Goal: Obtain resource: Download file/media

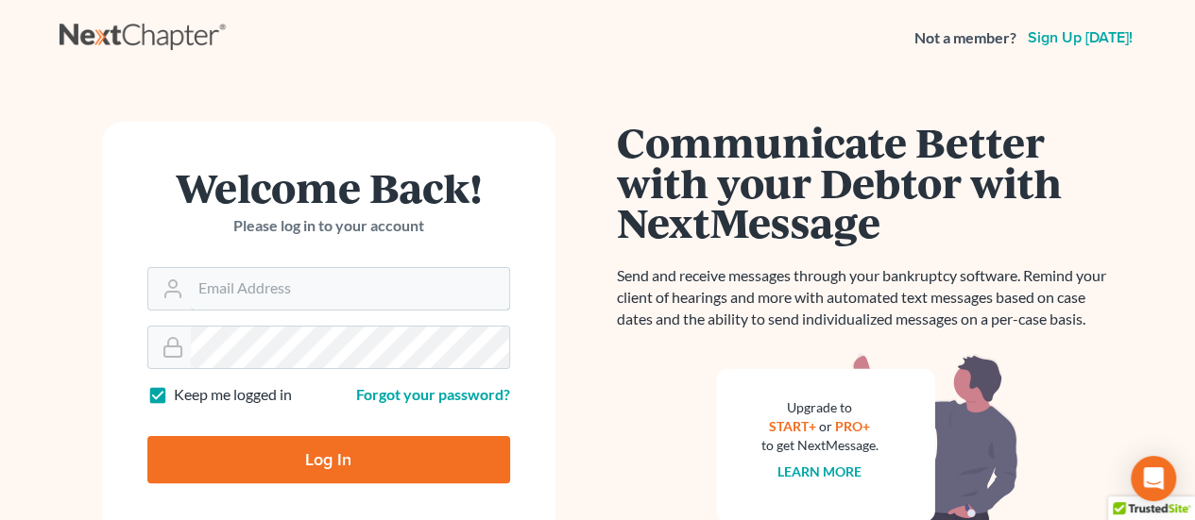
type input "[PERSON_NAME][EMAIL_ADDRESS][DOMAIN_NAME]"
click at [331, 454] on input "Log In" at bounding box center [328, 459] width 363 height 47
type input "Thinking..."
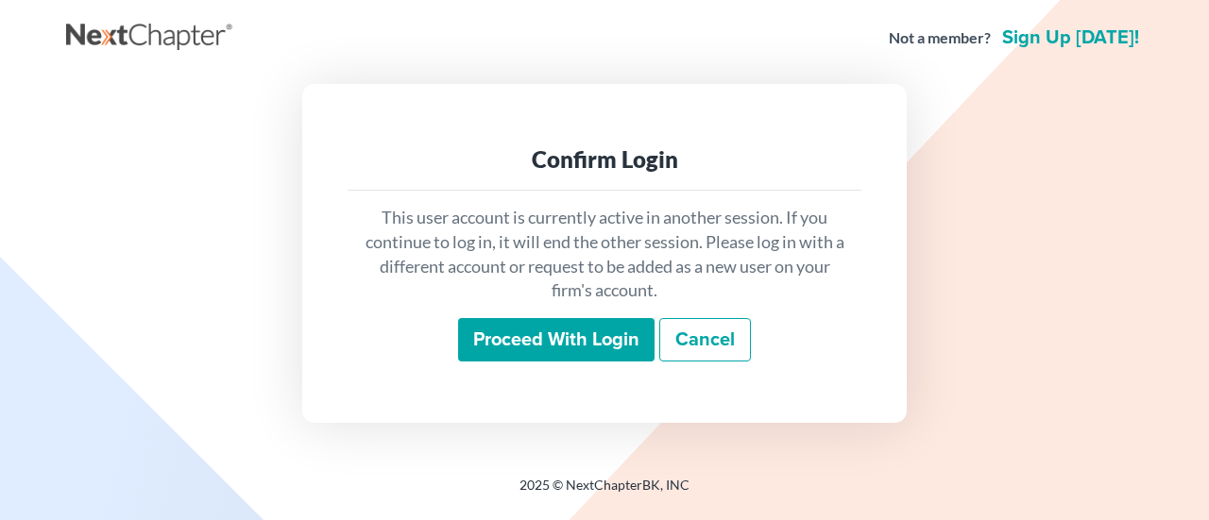
click at [569, 335] on input "Proceed with login" at bounding box center [556, 339] width 196 height 43
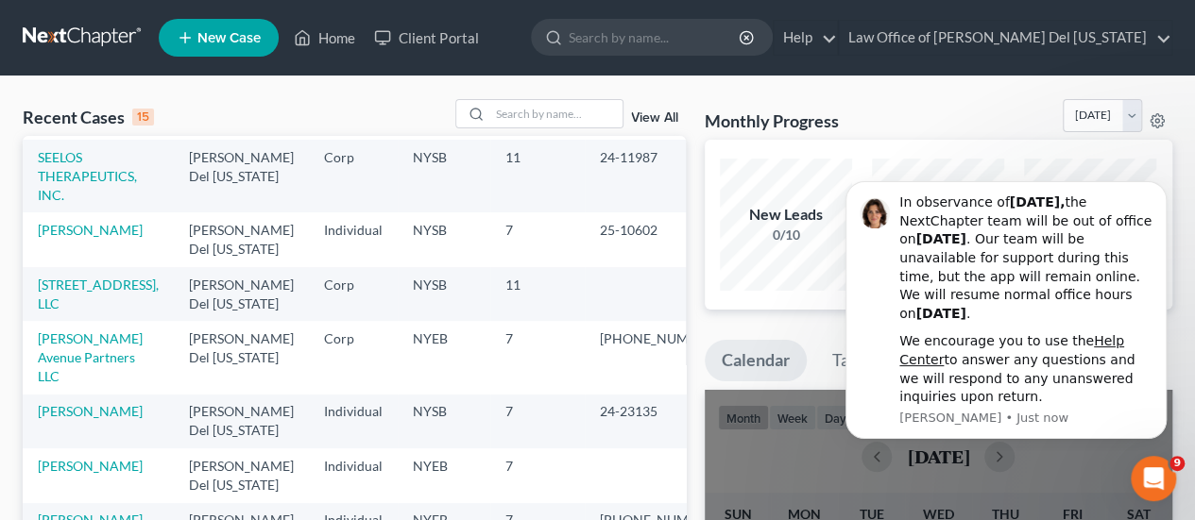
scroll to position [283, 0]
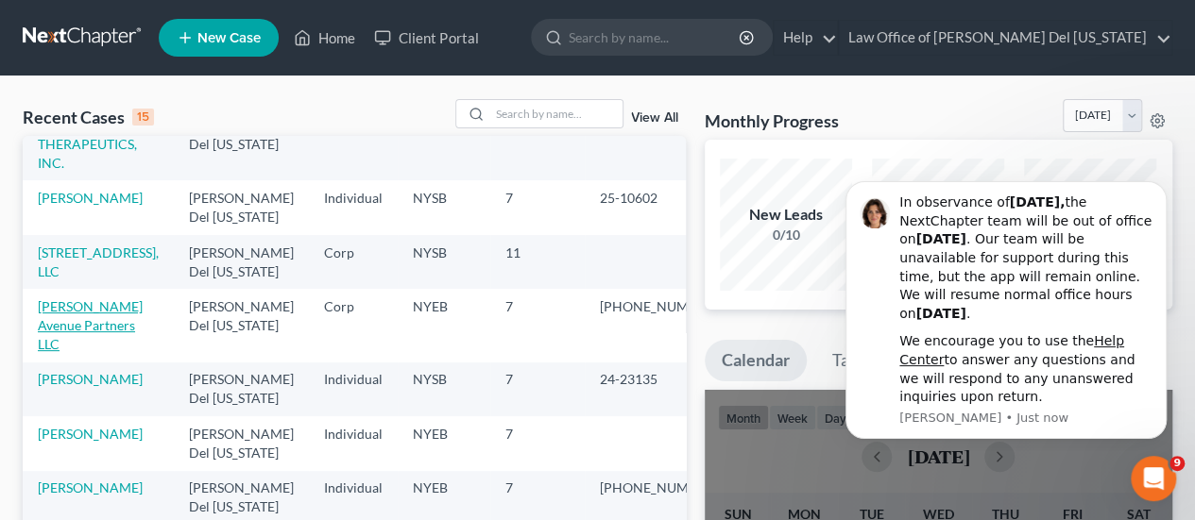
click at [87, 303] on link "Gerard Avenue Partners LLC" at bounding box center [90, 325] width 105 height 54
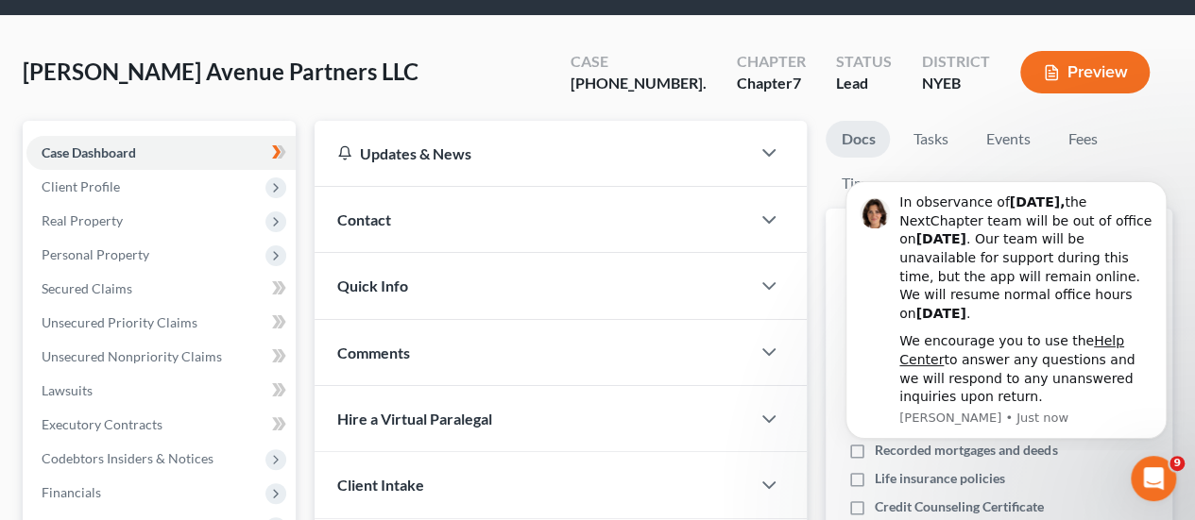
scroll to position [94, 0]
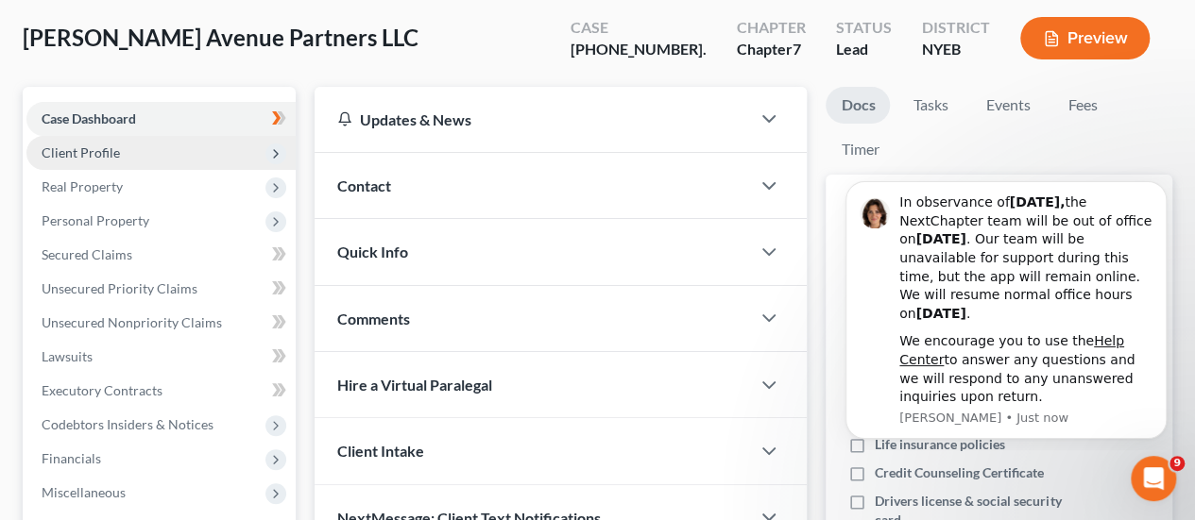
click at [106, 146] on span "Client Profile" at bounding box center [81, 153] width 78 height 16
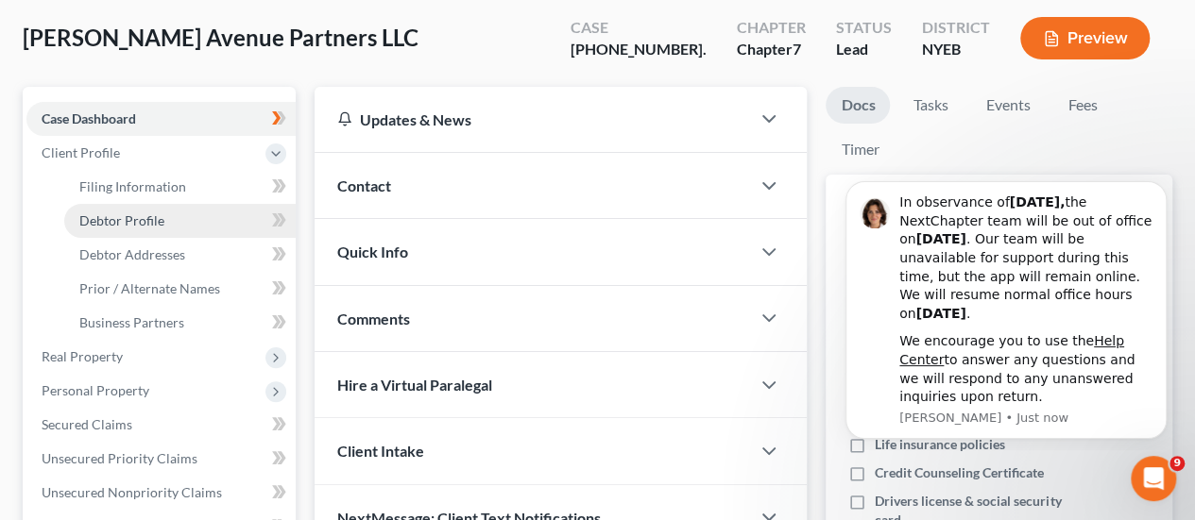
click at [133, 216] on span "Debtor Profile" at bounding box center [121, 221] width 85 height 16
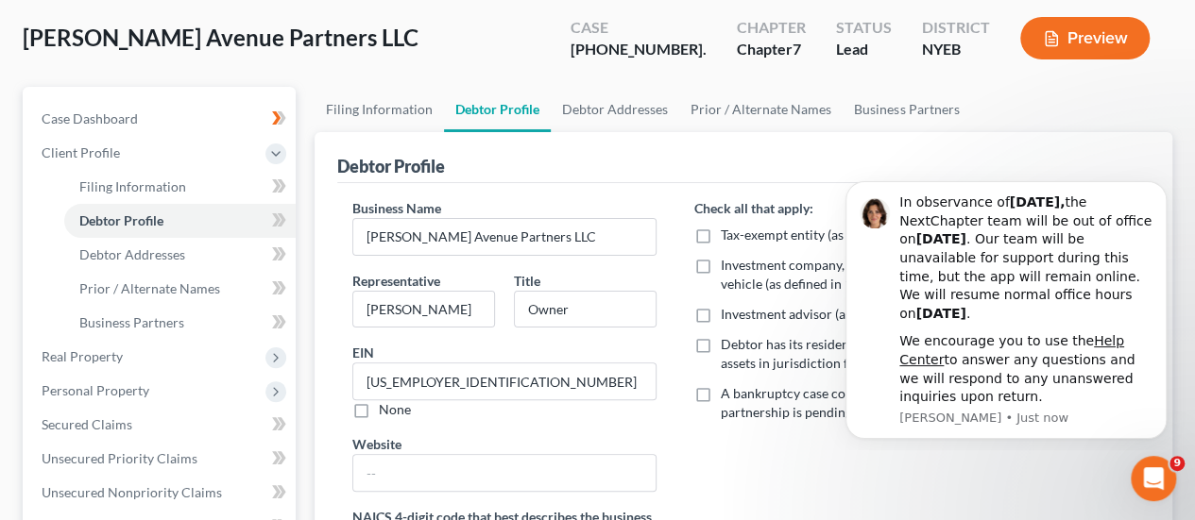
scroll to position [189, 0]
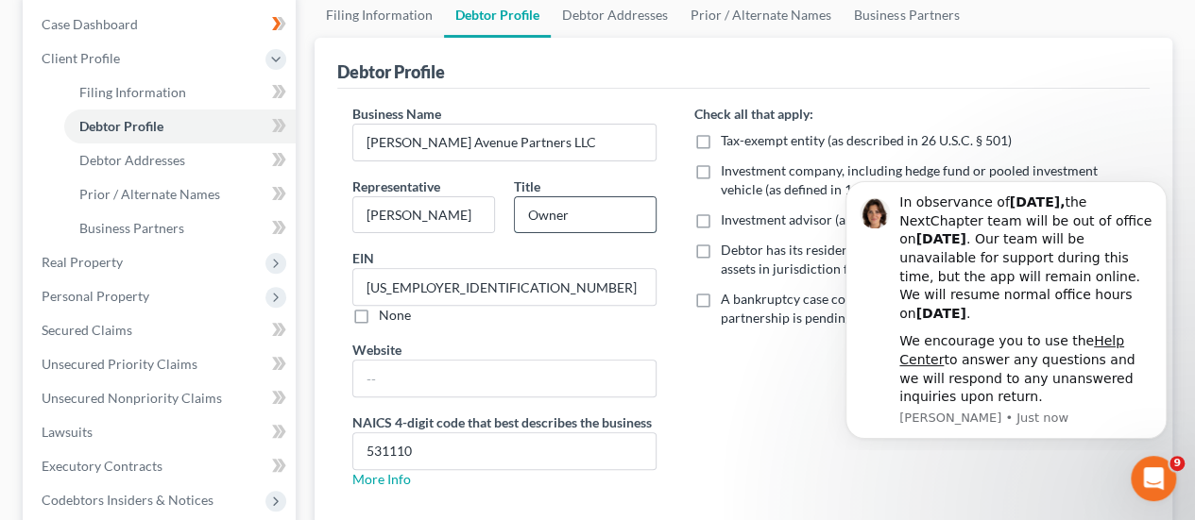
click at [570, 214] on input "Owner" at bounding box center [585, 215] width 141 height 36
type input "O"
type input "Member/manager"
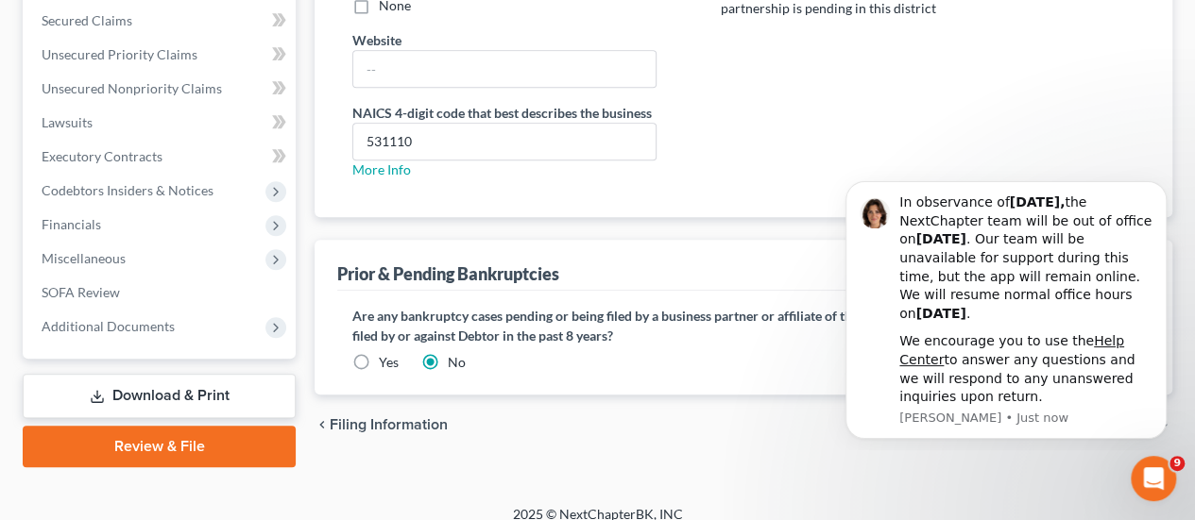
scroll to position [515, 0]
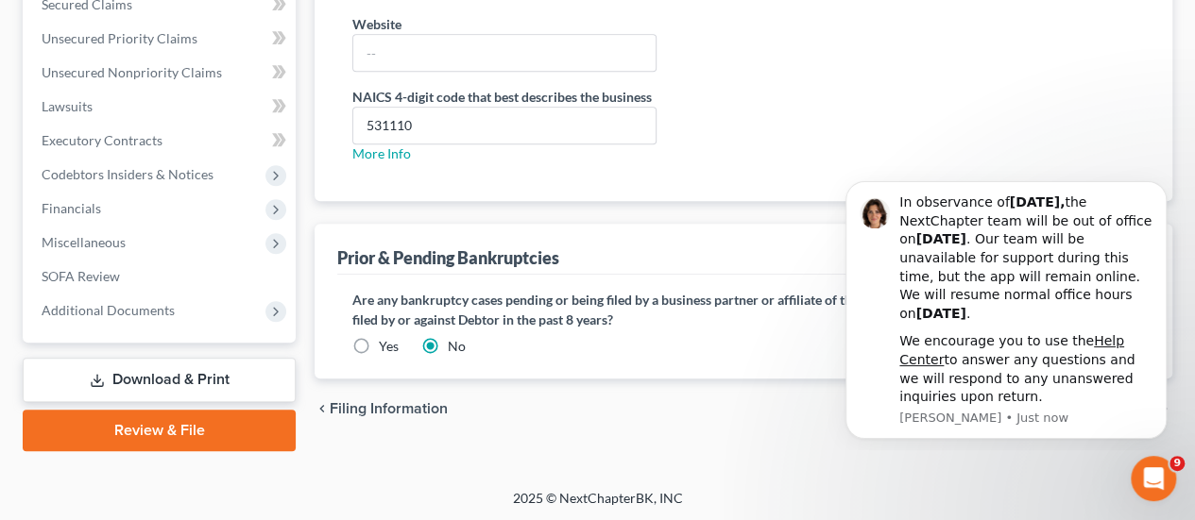
click at [210, 378] on link "Download & Print" at bounding box center [159, 380] width 273 height 44
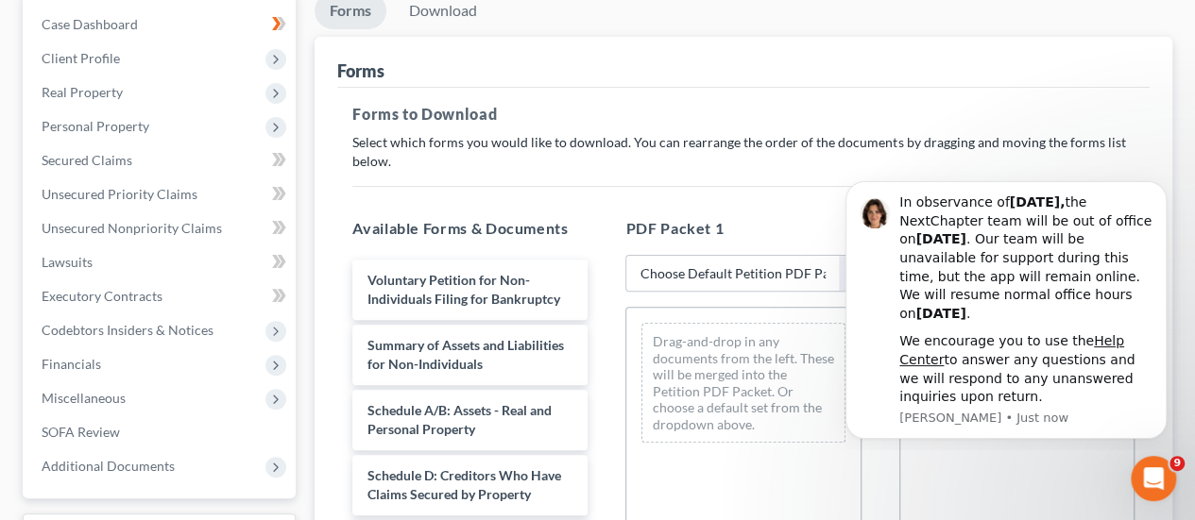
scroll to position [378, 0]
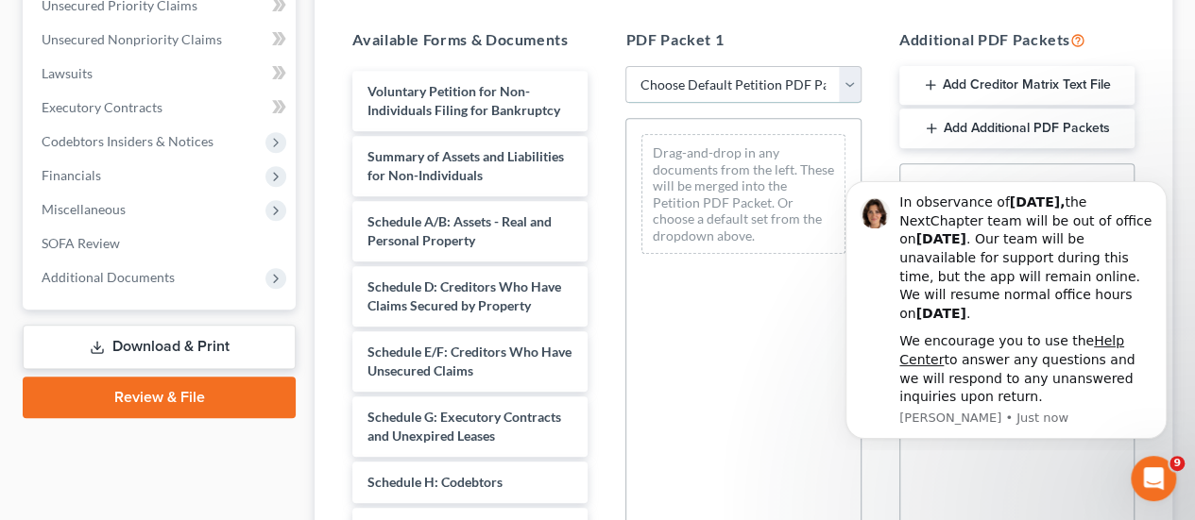
click at [848, 84] on select "Choose Default Petition PDF Packet Complete Bankruptcy Petition (all forms and …" at bounding box center [742, 85] width 235 height 38
select select "2"
click at [625, 66] on select "Choose Default Petition PDF Packet Complete Bankruptcy Petition (all forms and …" at bounding box center [742, 85] width 235 height 38
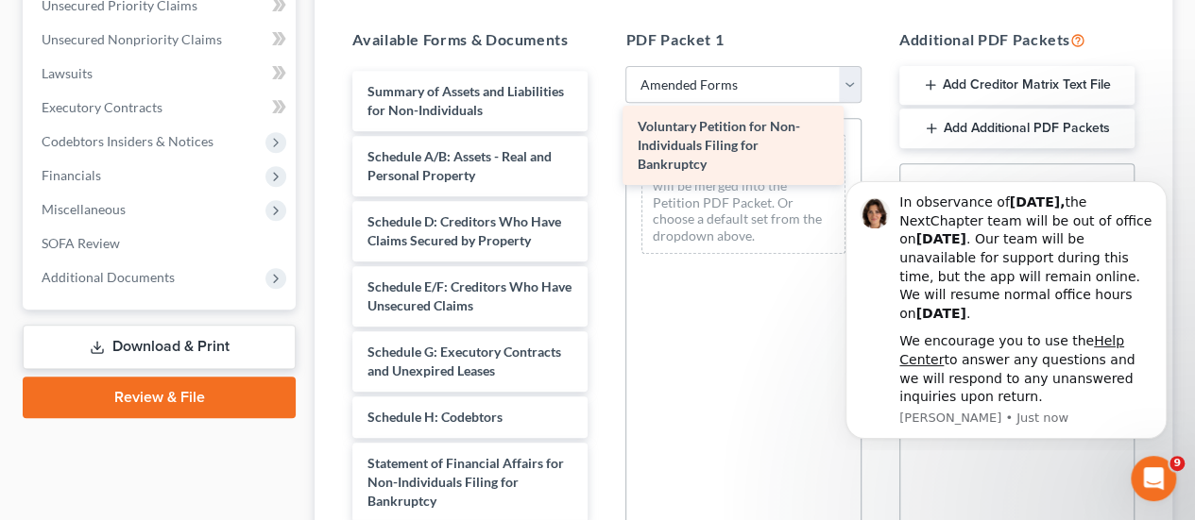
drag, startPoint x: 491, startPoint y: 113, endPoint x: 761, endPoint y: 150, distance: 272.6
click at [603, 150] on div "Voluntary Petition for Non-Individuals Filing for Bankruptcy Voluntary Petition…" at bounding box center [469, 441] width 265 height 740
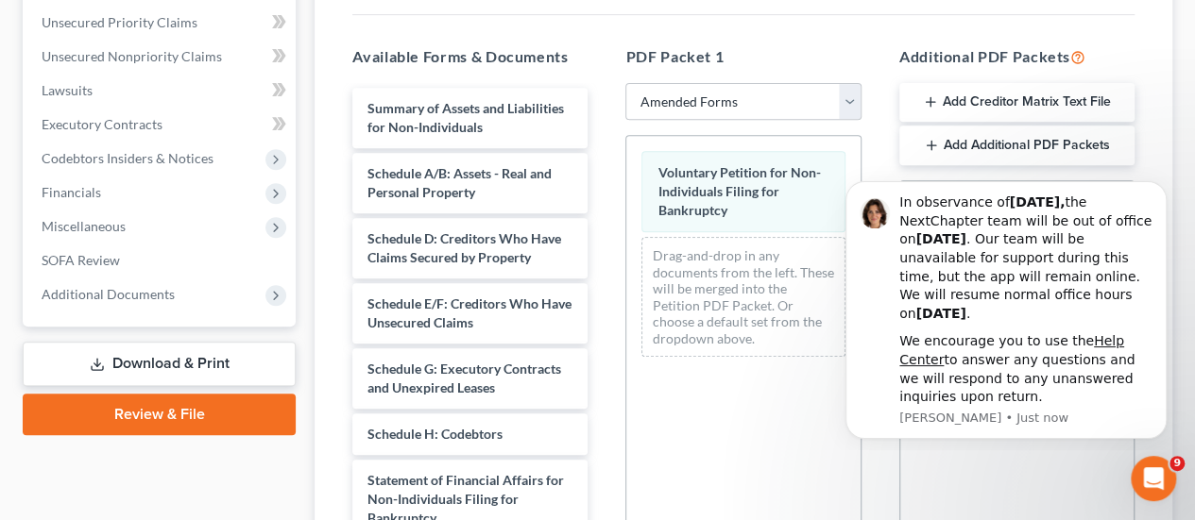
scroll to position [380, 0]
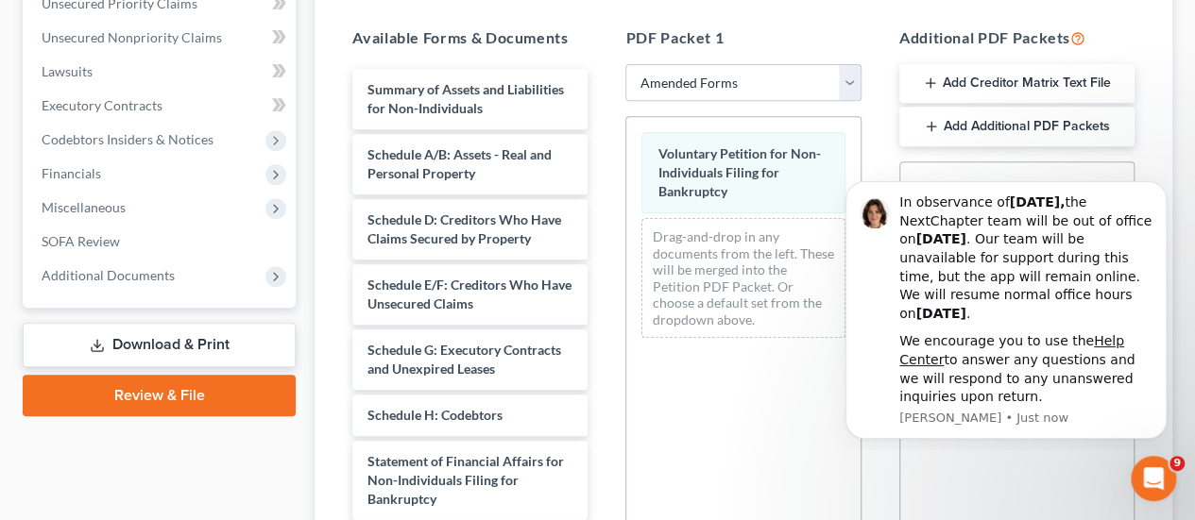
click at [196, 346] on link "Download & Print" at bounding box center [159, 345] width 273 height 44
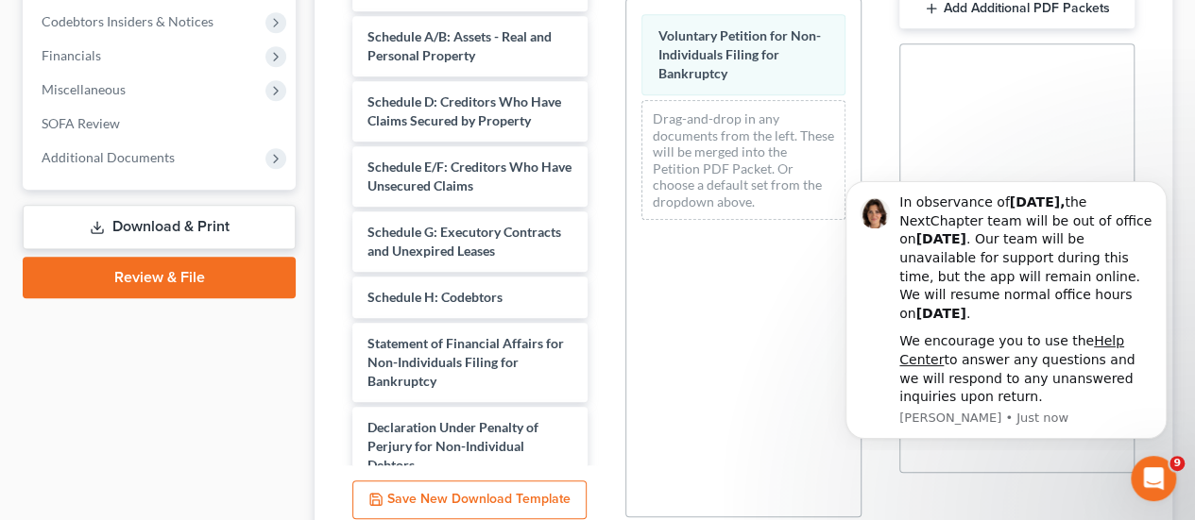
scroll to position [569, 0]
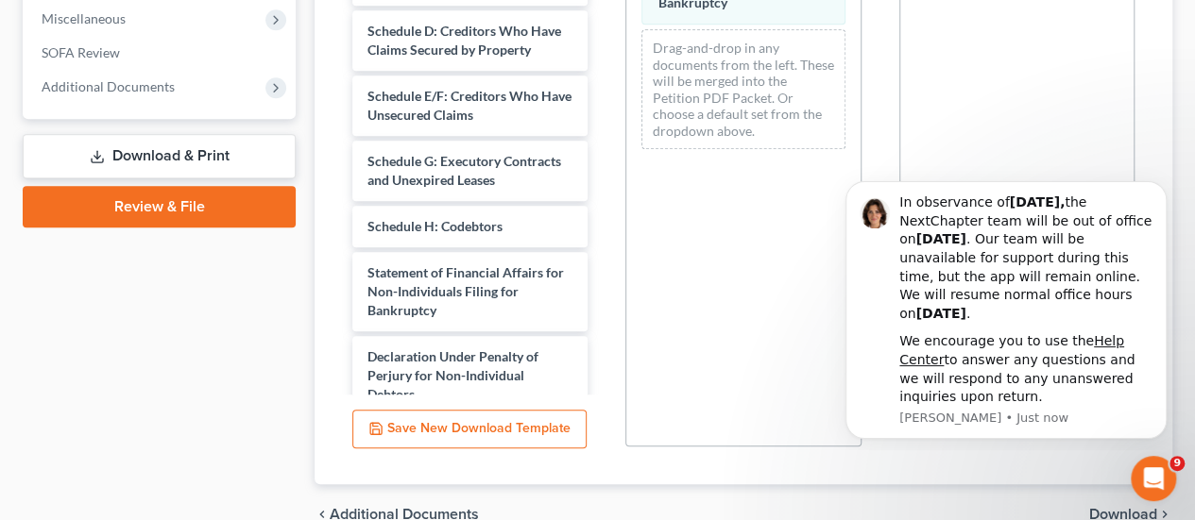
click at [210, 148] on link "Download & Print" at bounding box center [159, 156] width 273 height 44
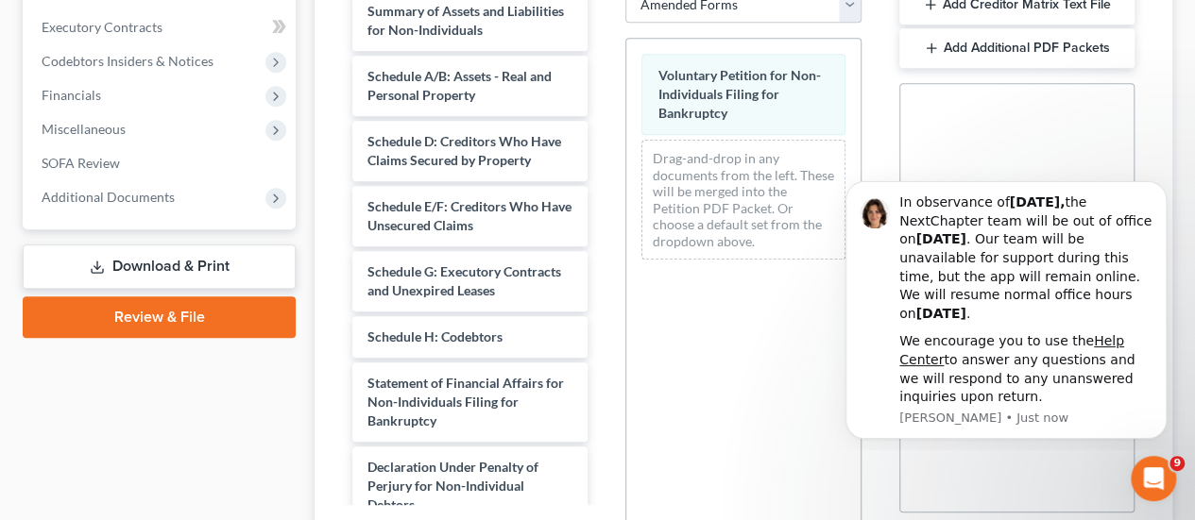
scroll to position [380, 0]
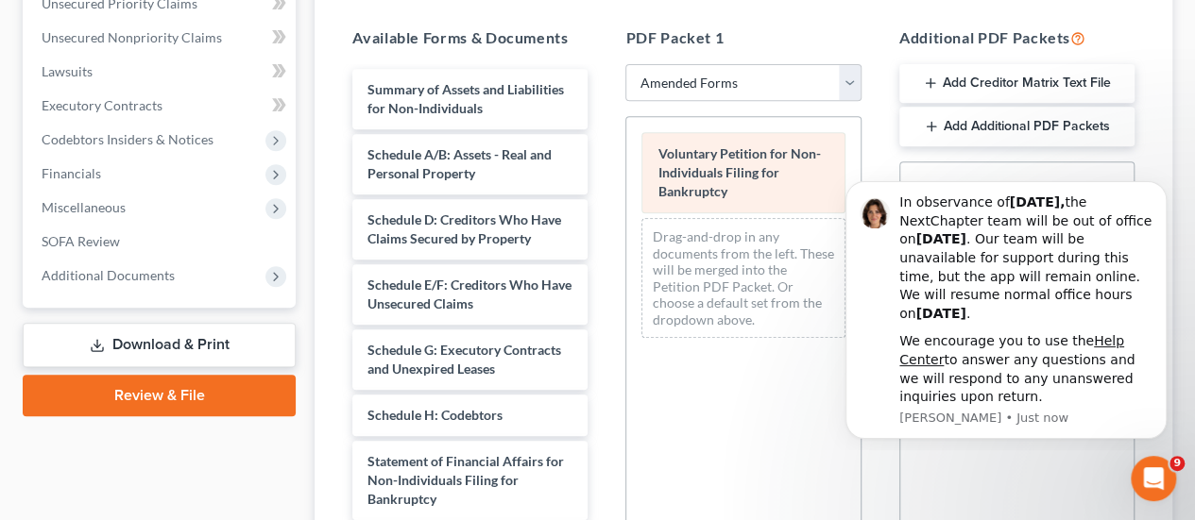
click at [701, 178] on div "Voluntary Petition for Non-Individuals Filing for Bankruptcy Drag-and-drop in a…" at bounding box center [742, 235] width 233 height 236
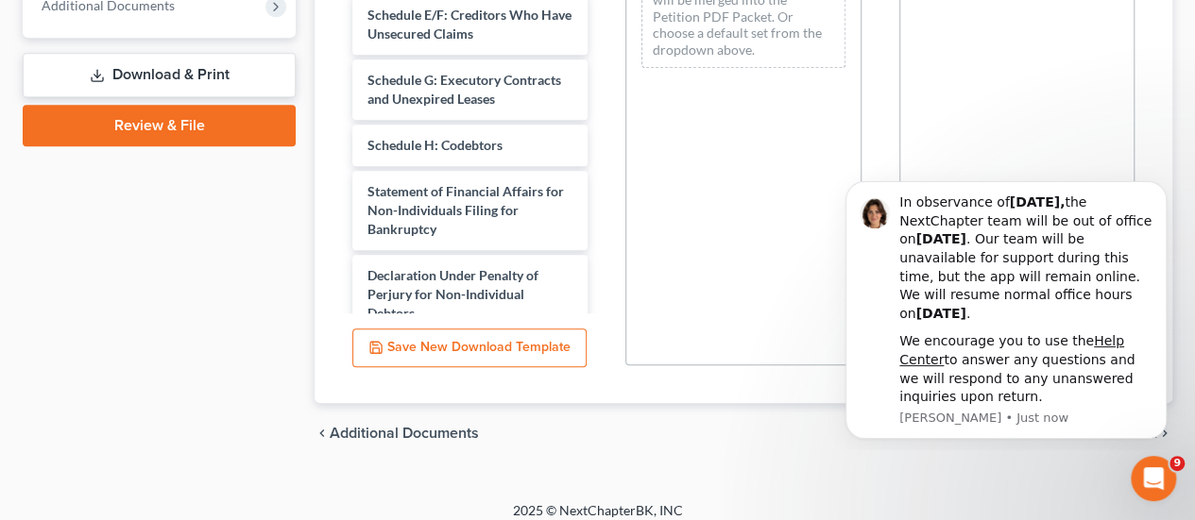
scroll to position [663, 0]
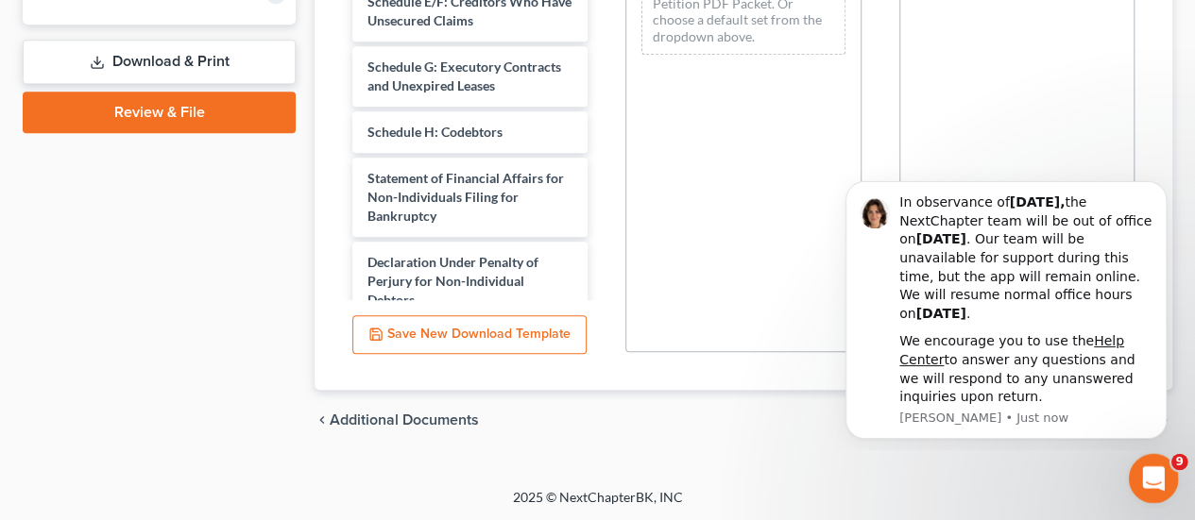
drag, startPoint x: 2247, startPoint y: 925, endPoint x: 1141, endPoint y: 472, distance: 1194.9
click at [1139, 471] on icon "Open Intercom Messenger" at bounding box center [1150, 476] width 31 height 31
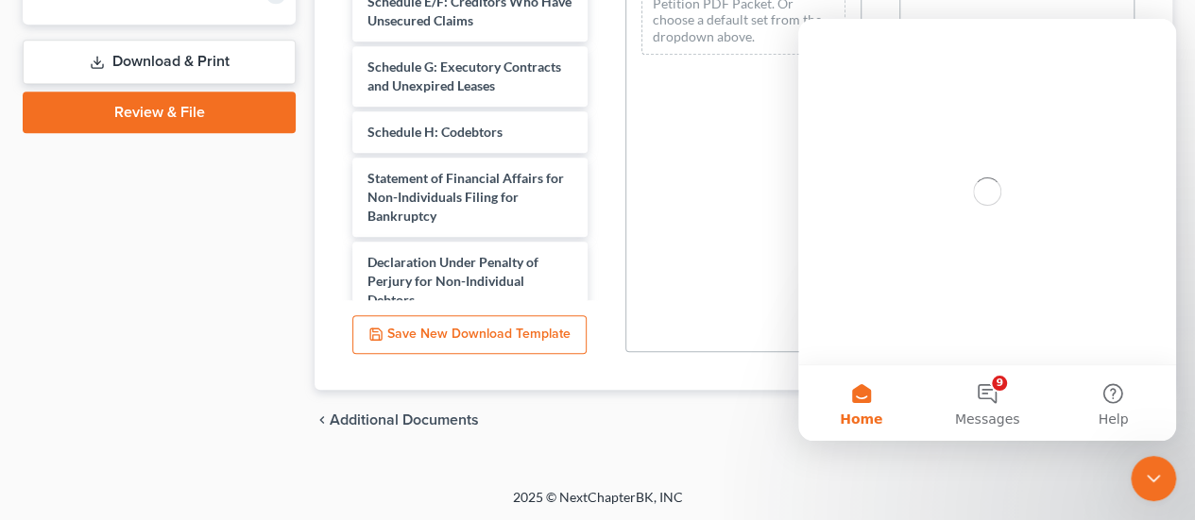
scroll to position [0, 0]
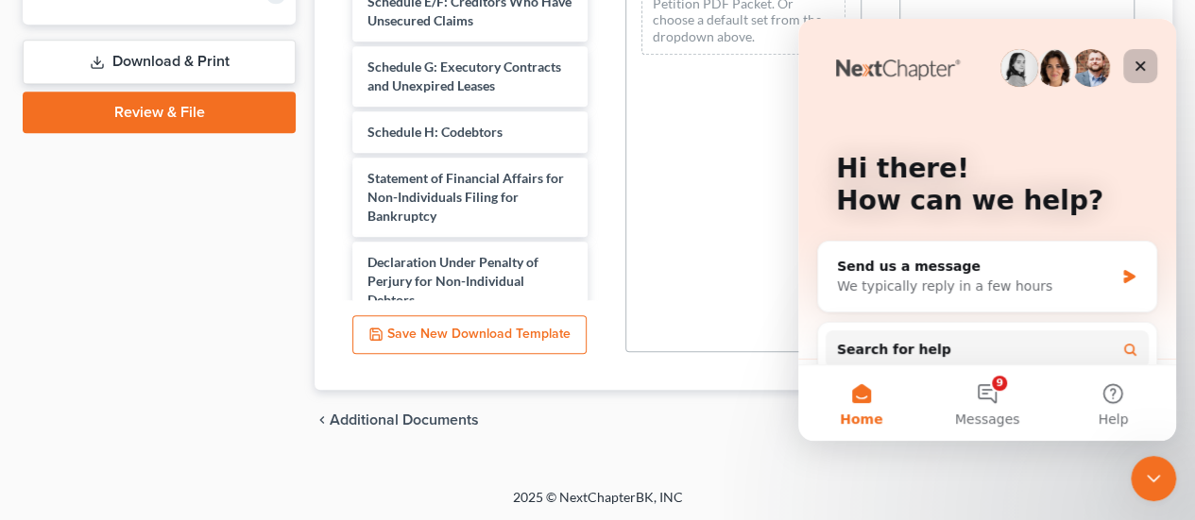
click at [1138, 61] on icon "Close" at bounding box center [1139, 66] width 15 height 15
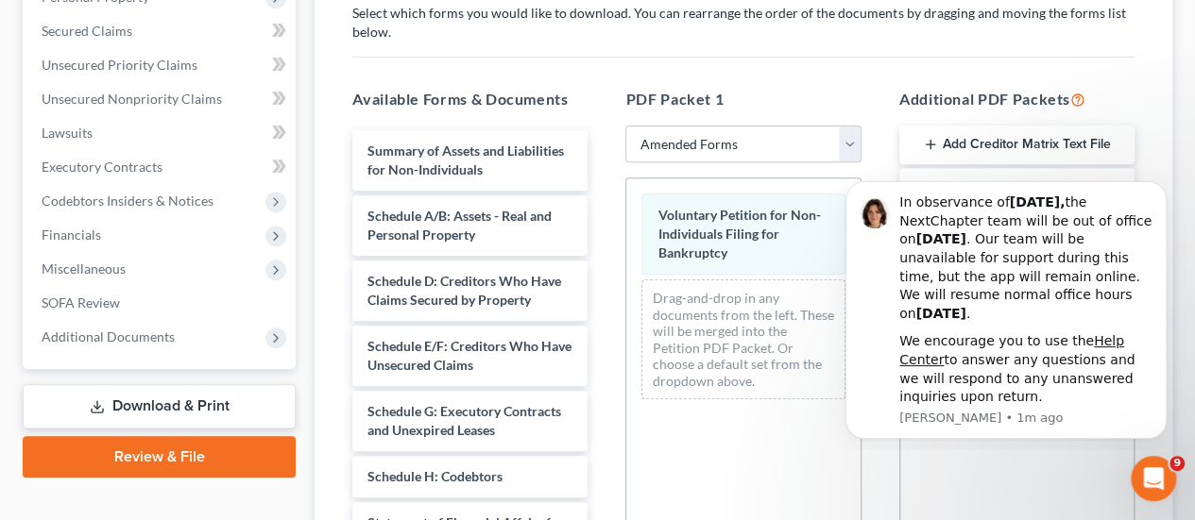
scroll to position [285, 0]
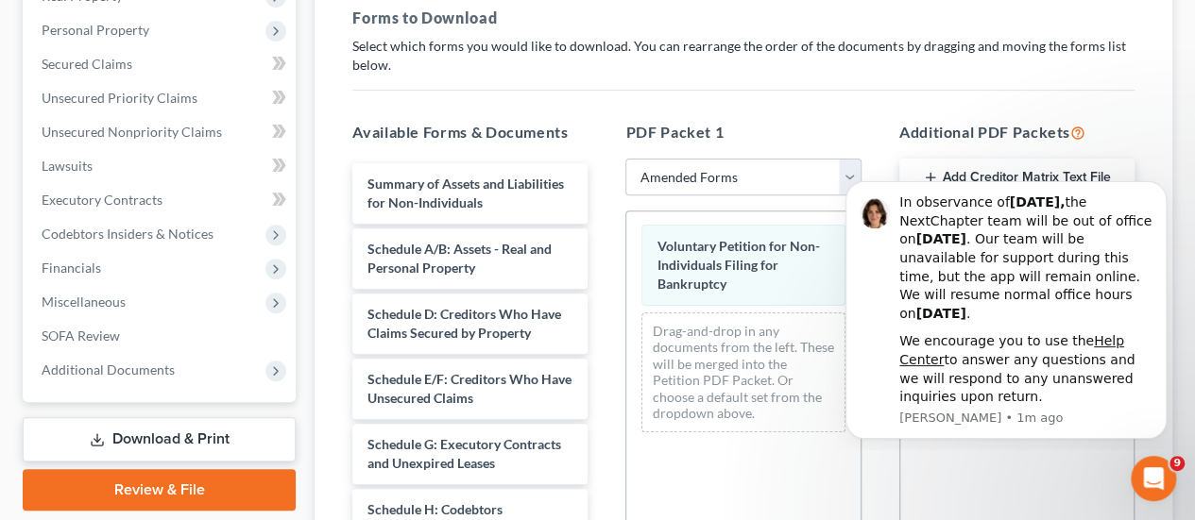
click at [718, 247] on div "Voluntary Petition for Non-Individuals Filing for Bankruptcy Voluntary Petition…" at bounding box center [742, 329] width 233 height 235
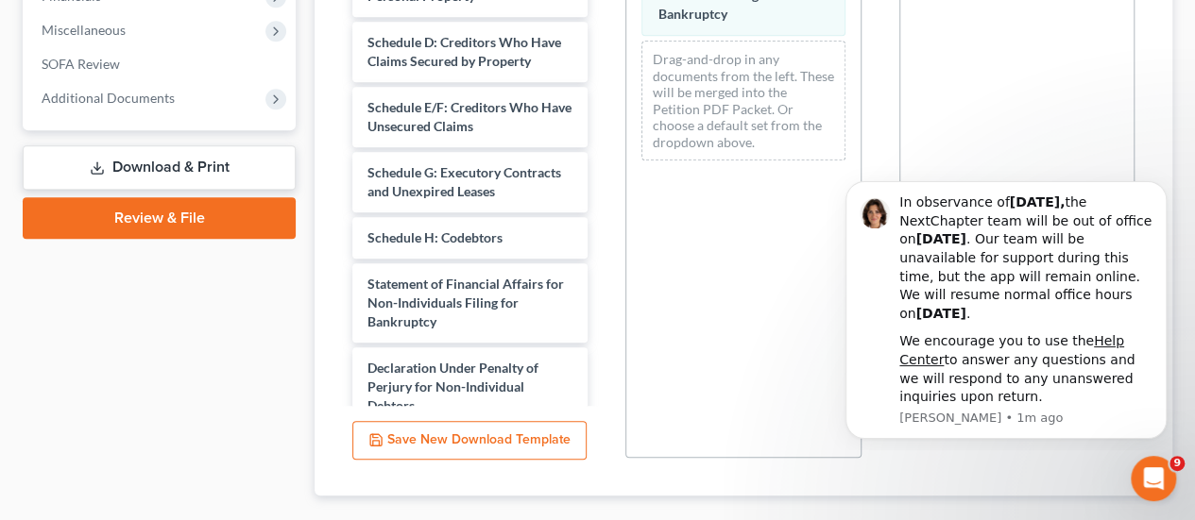
scroll to position [569, 0]
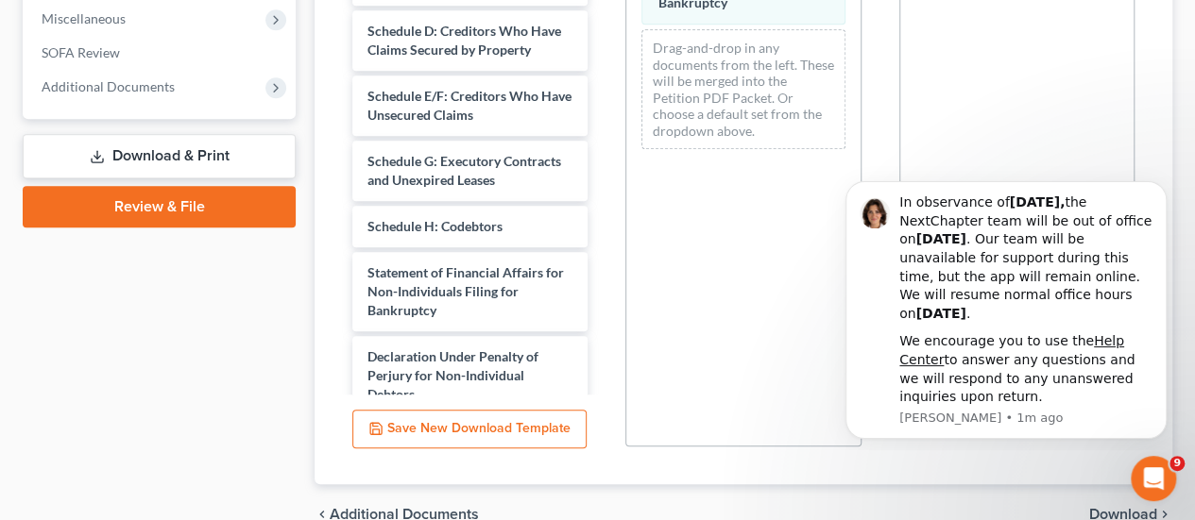
click at [198, 153] on link "Download & Print" at bounding box center [159, 156] width 273 height 44
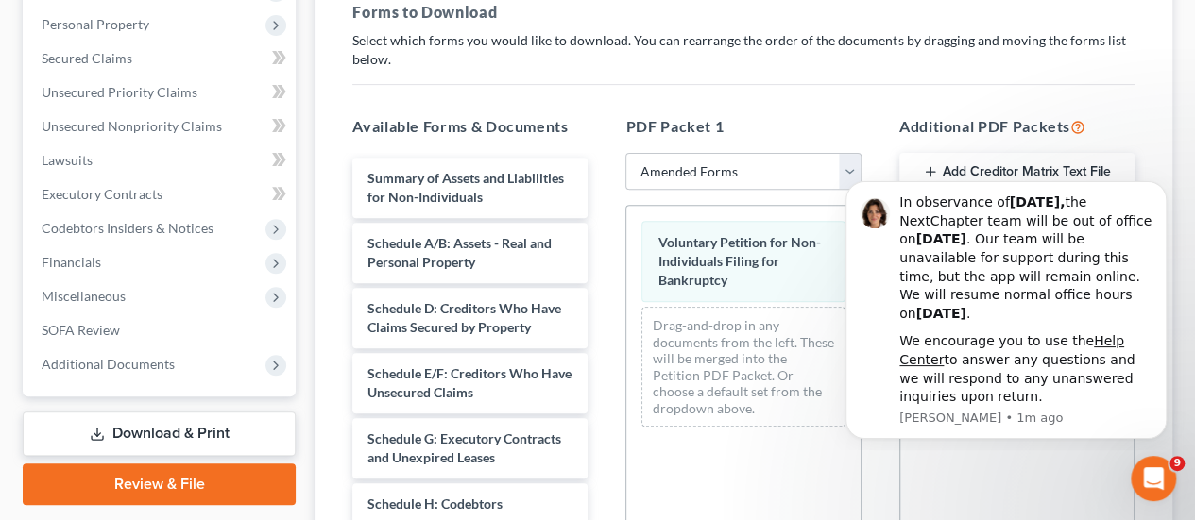
scroll to position [285, 0]
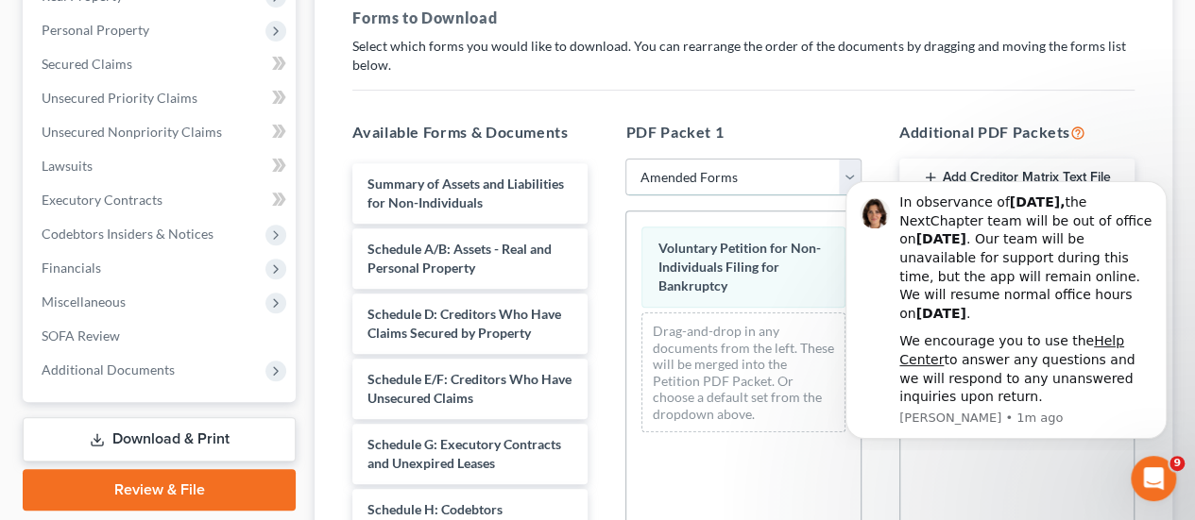
click at [757, 175] on select "Choose Default Petition PDF Packet Complete Bankruptcy Petition (all forms and …" at bounding box center [742, 178] width 235 height 38
click at [625, 159] on select "Choose Default Petition PDF Packet Complete Bankruptcy Petition (all forms and …" at bounding box center [742, 178] width 235 height 38
click at [94, 439] on polyline at bounding box center [97, 440] width 7 height 3
click at [108, 434] on link "Download & Print" at bounding box center [159, 439] width 273 height 44
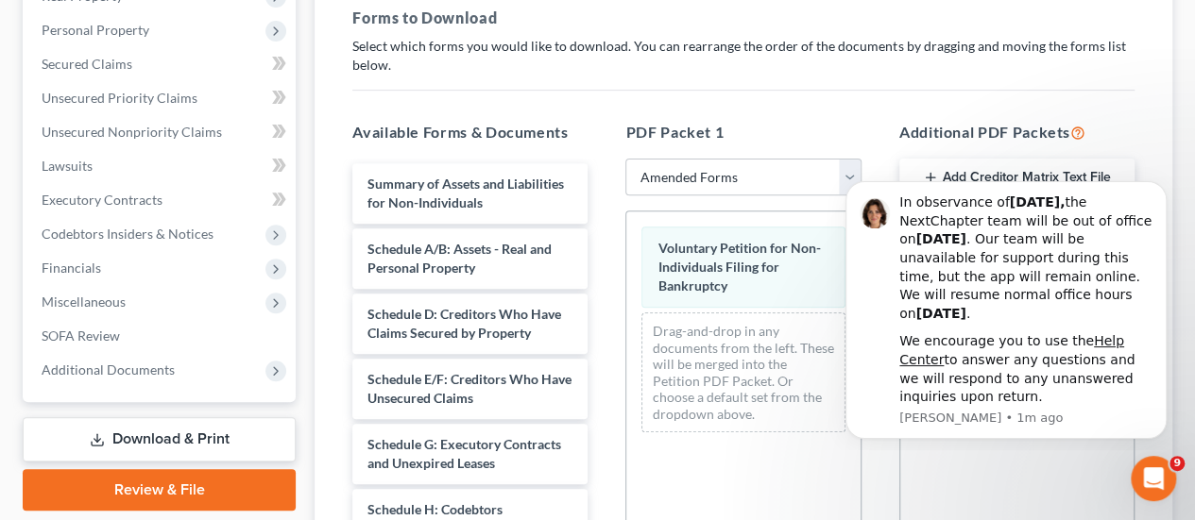
click at [121, 472] on link "Review & File" at bounding box center [159, 490] width 273 height 42
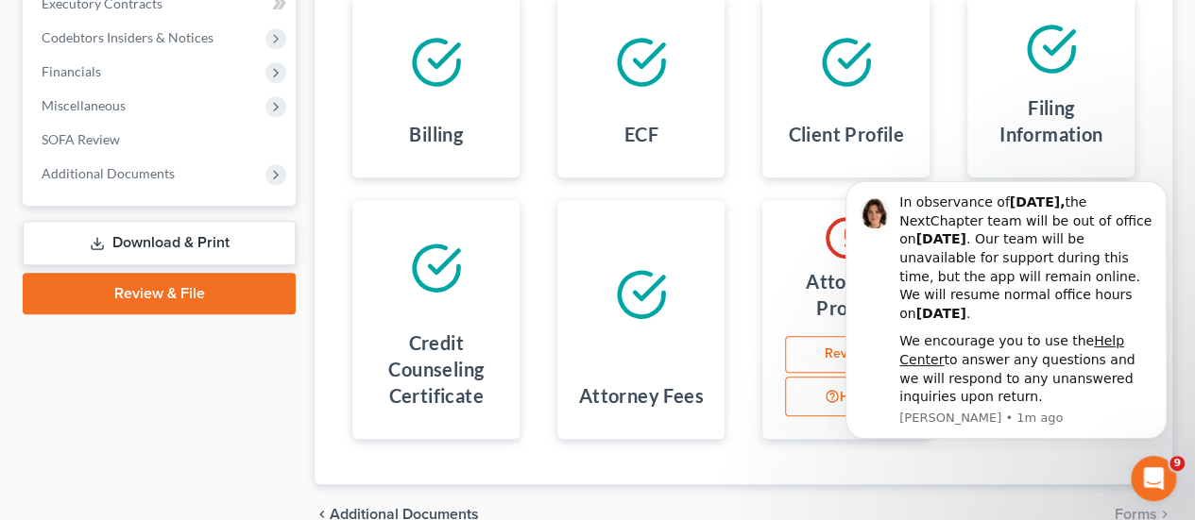
scroll to position [575, 0]
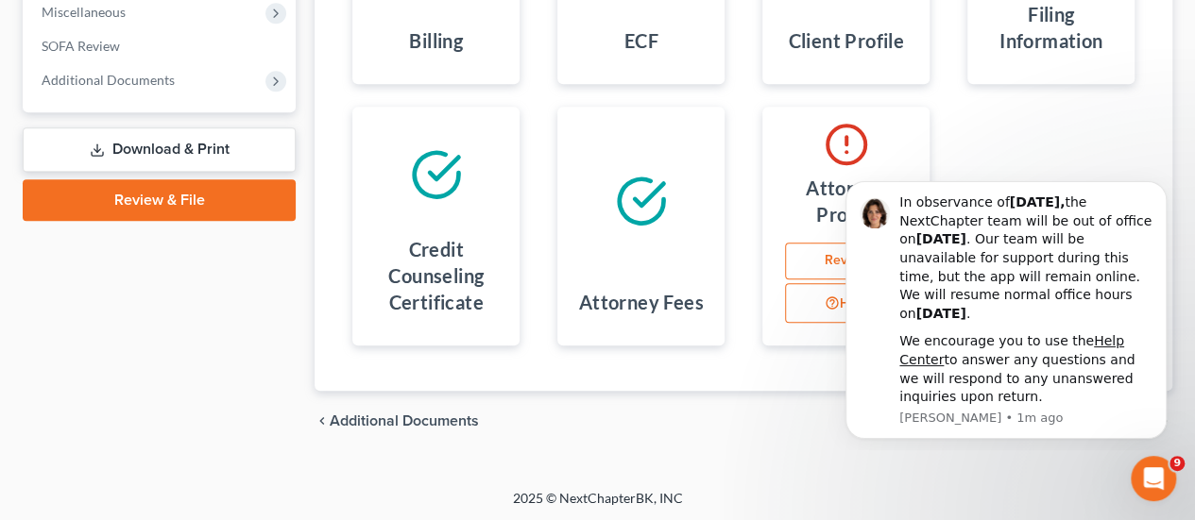
click at [212, 152] on link "Download & Print" at bounding box center [159, 150] width 273 height 44
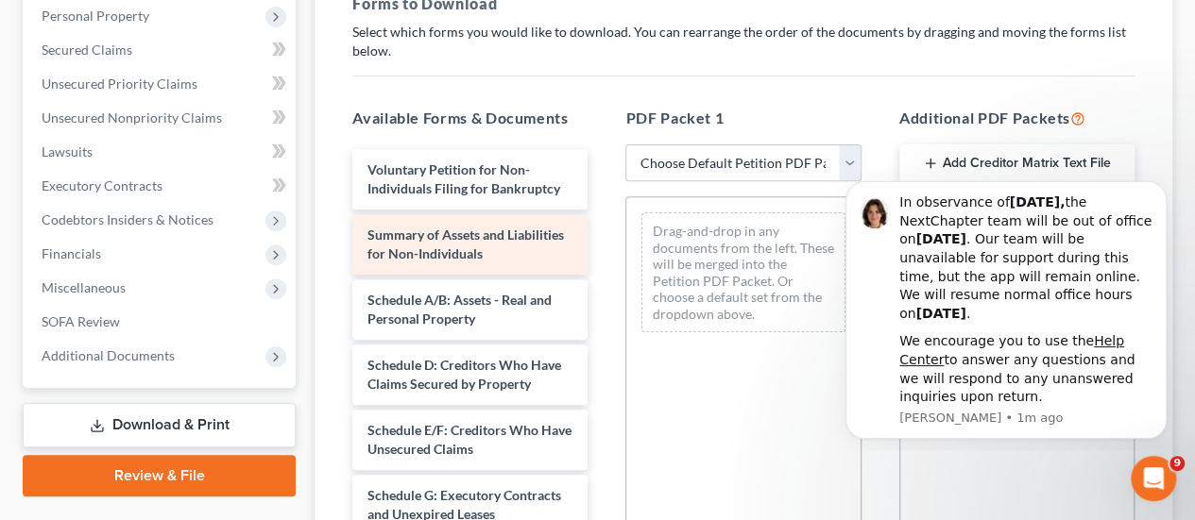
scroll to position [378, 0]
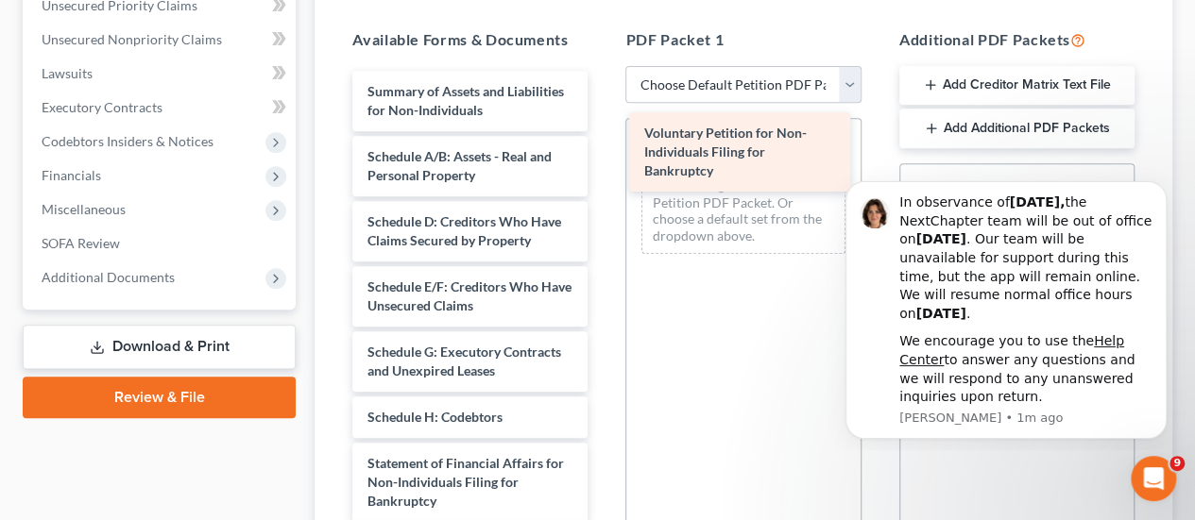
drag, startPoint x: 501, startPoint y: 101, endPoint x: 777, endPoint y: 145, distance: 280.1
click at [603, 145] on div "Voluntary Petition for Non-Individuals Filing for Bankruptcy Voluntary Petition…" at bounding box center [469, 441] width 265 height 740
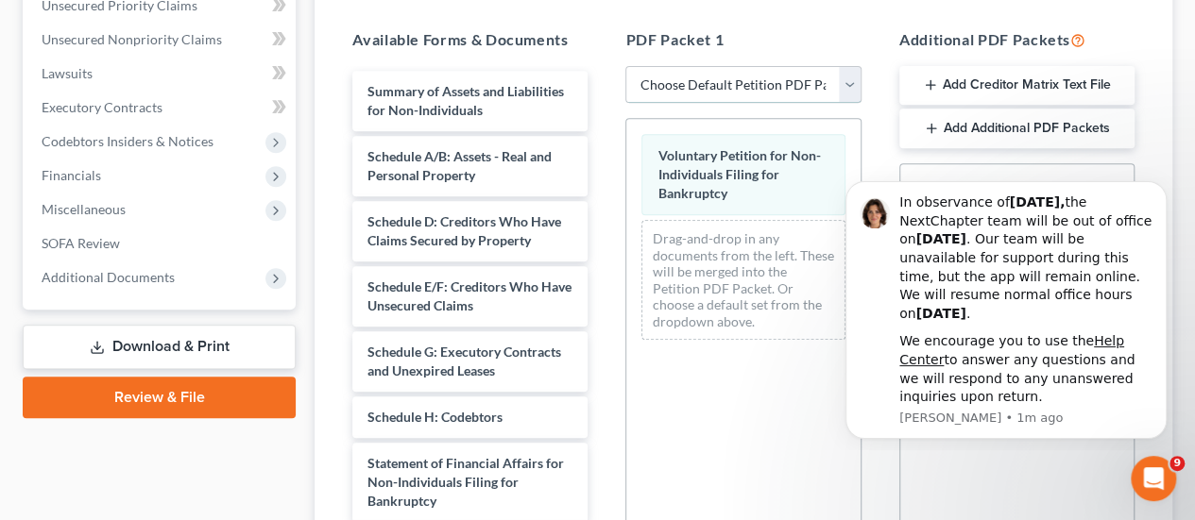
click at [845, 89] on select "Choose Default Petition PDF Packet Complete Bankruptcy Petition (all forms and …" at bounding box center [742, 85] width 235 height 38
select select "2"
click at [625, 66] on select "Choose Default Petition PDF Packet Complete Bankruptcy Petition (all forms and …" at bounding box center [742, 85] width 235 height 38
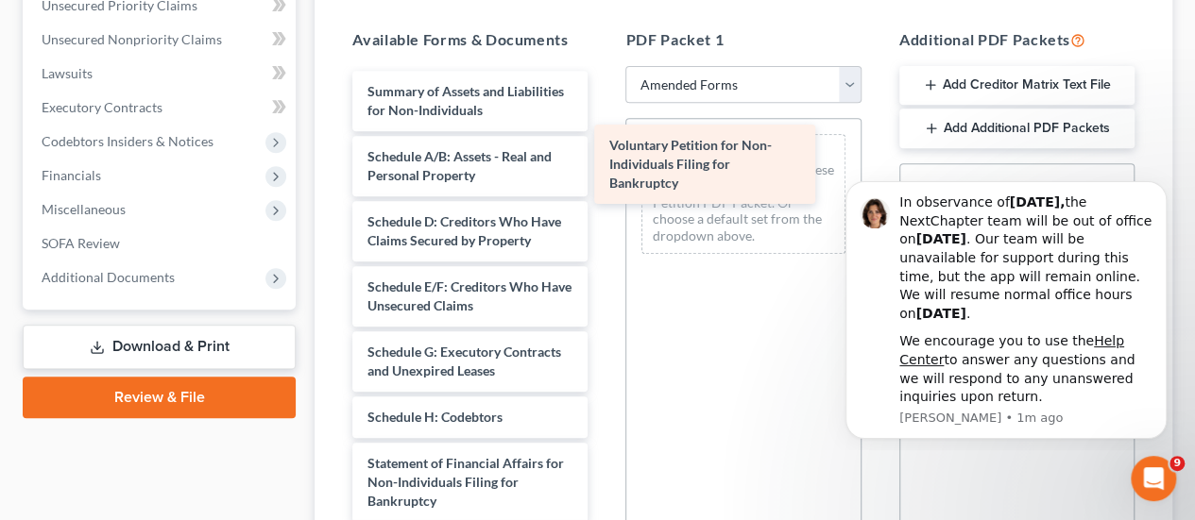
drag, startPoint x: 515, startPoint y: 115, endPoint x: 757, endPoint y: 171, distance: 248.1
click at [603, 171] on div "Voluntary Petition for Non-Individuals Filing for Bankruptcy Voluntary Petition…" at bounding box center [469, 441] width 265 height 740
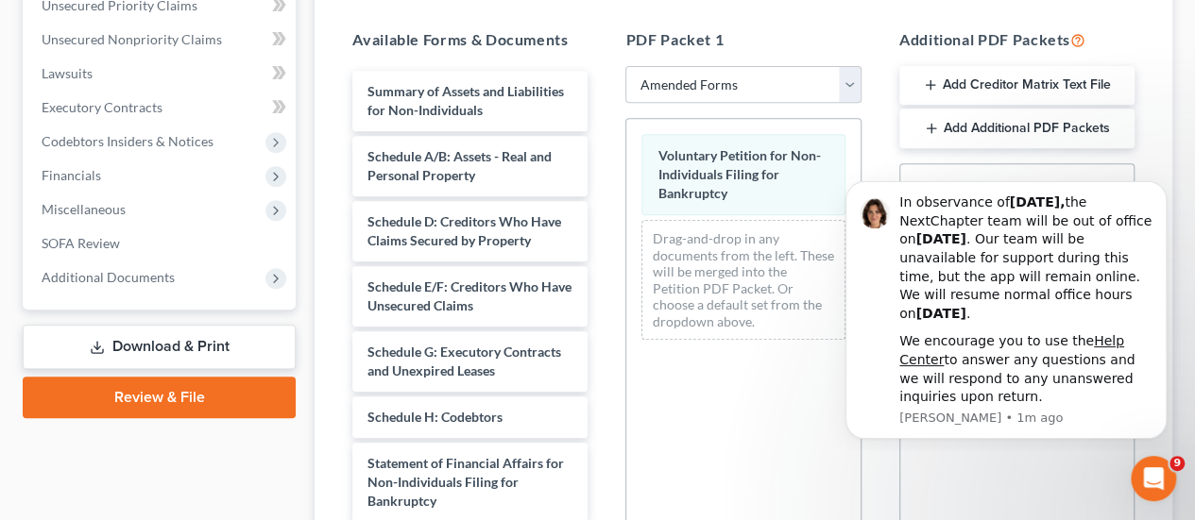
click at [180, 342] on link "Download & Print" at bounding box center [159, 347] width 273 height 44
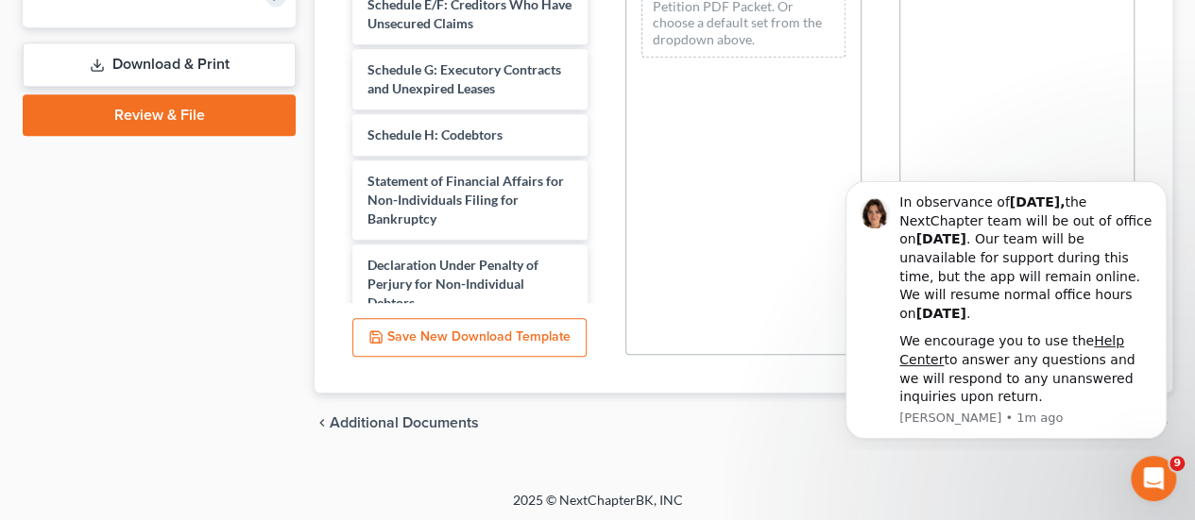
scroll to position [663, 0]
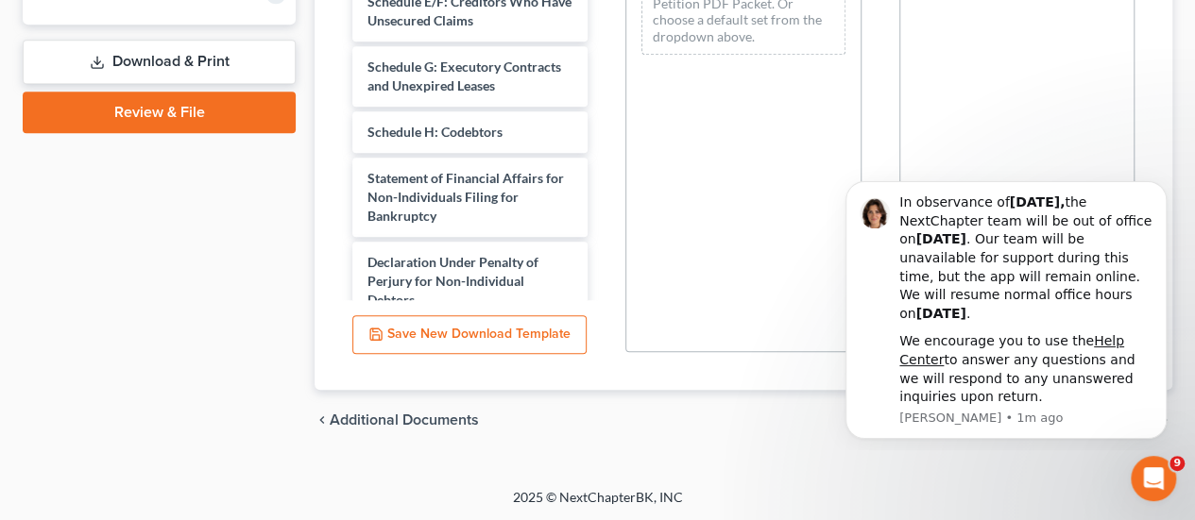
click at [519, 330] on button "Save New Download Template" at bounding box center [469, 335] width 234 height 40
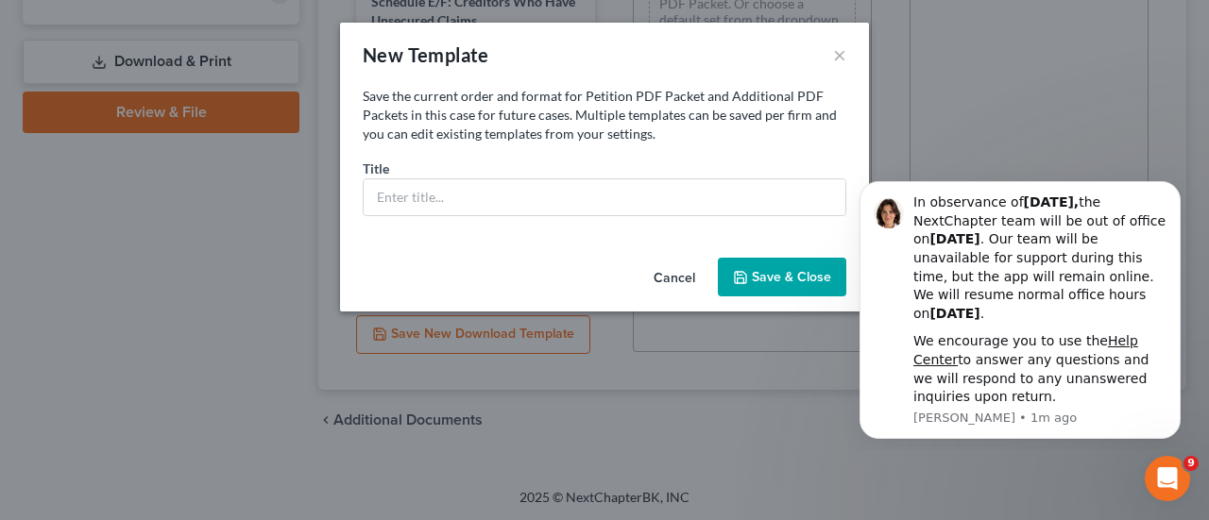
click at [785, 264] on button "Save & Close" at bounding box center [782, 278] width 128 height 40
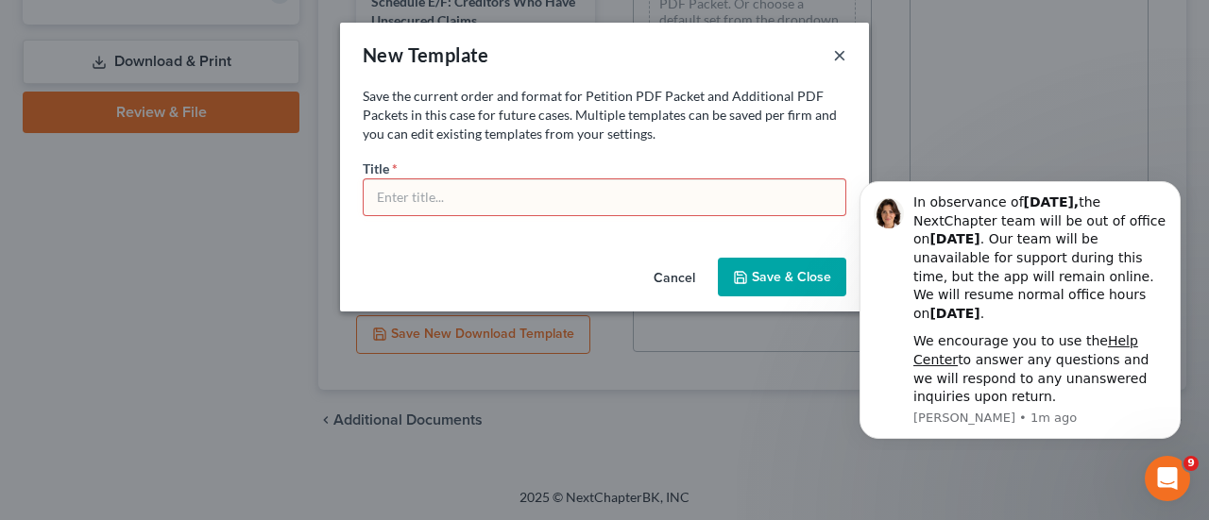
click at [844, 56] on button "×" at bounding box center [839, 54] width 13 height 23
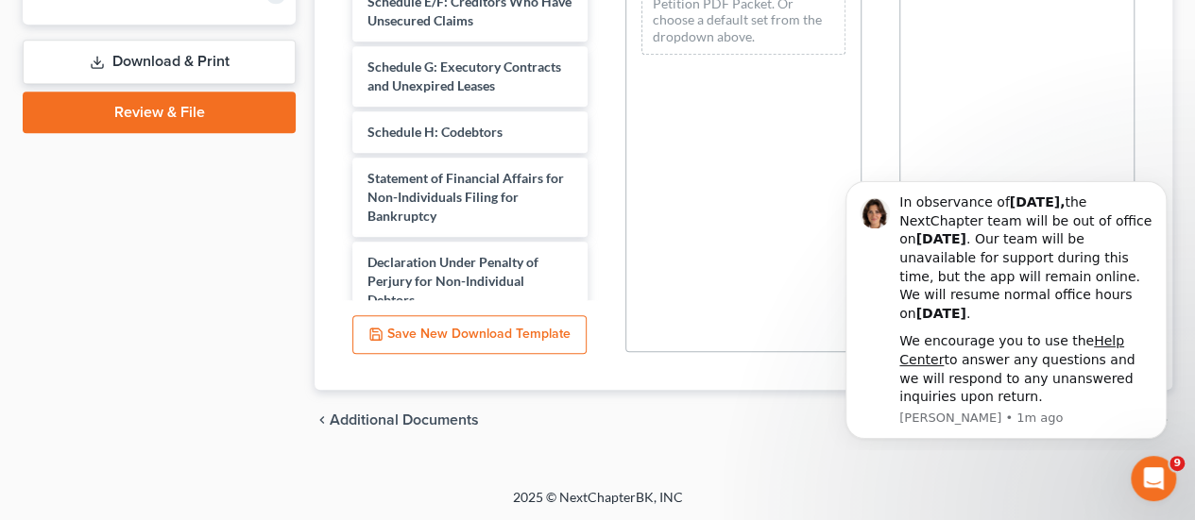
click at [1144, 481] on icon "Open Intercom Messenger" at bounding box center [1150, 476] width 31 height 31
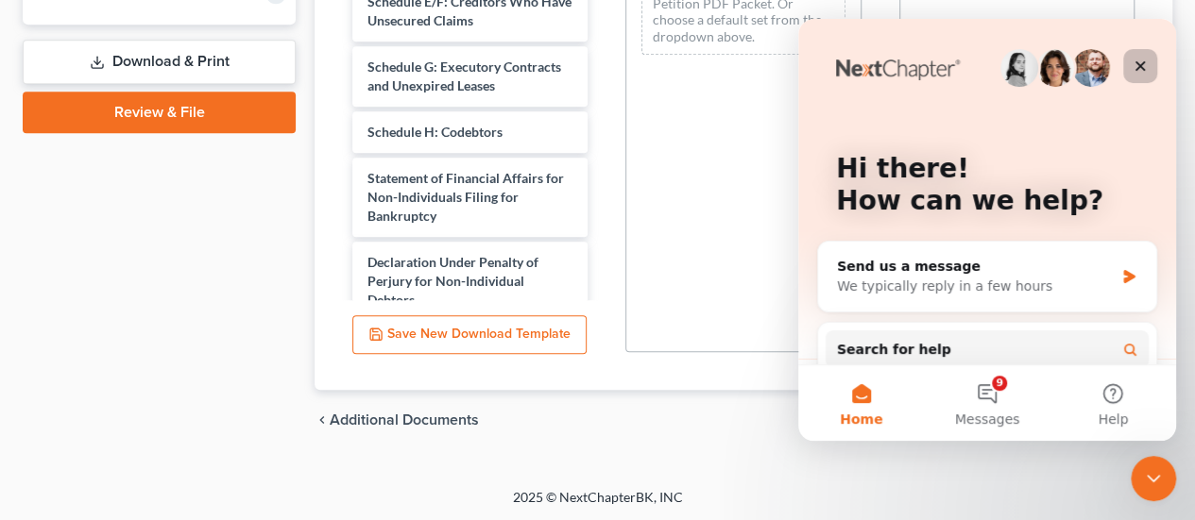
drag, startPoint x: 1140, startPoint y: 70, endPoint x: 1907, endPoint y: 130, distance: 769.3
click at [1140, 70] on icon "Close" at bounding box center [1139, 66] width 15 height 15
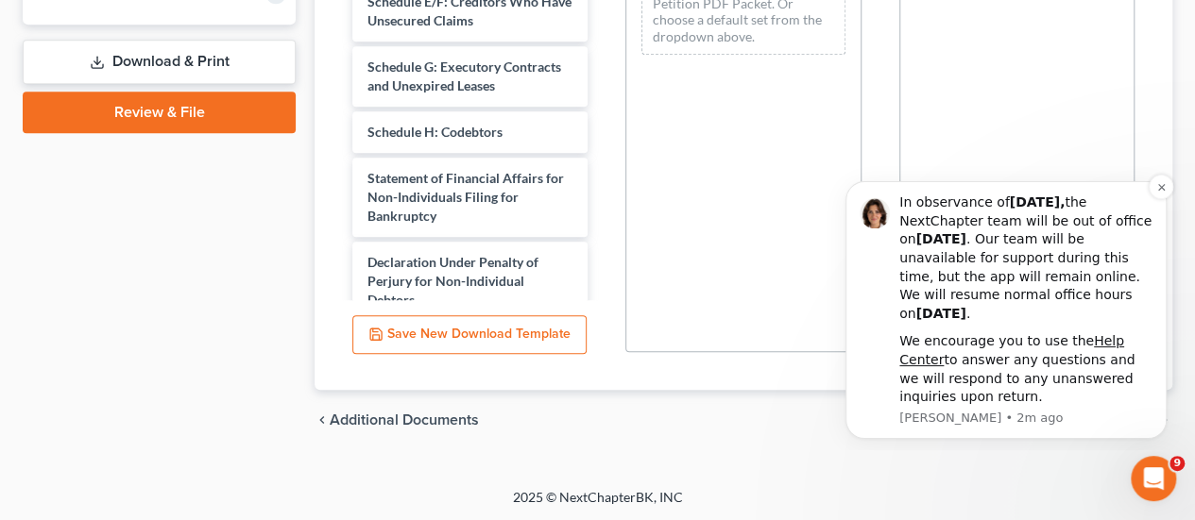
scroll to position [0, 0]
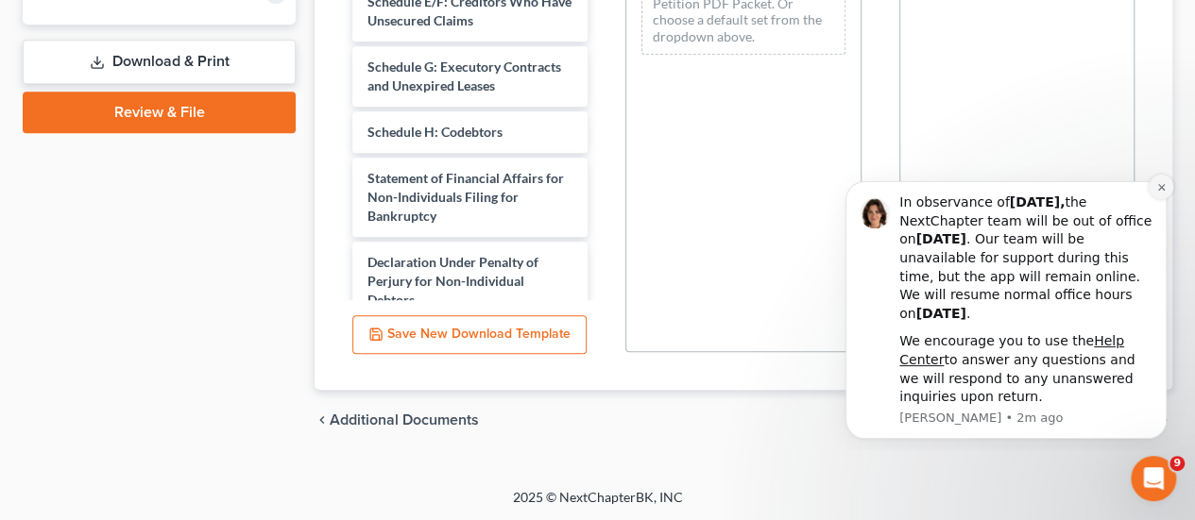
click at [1166, 185] on button "Dismiss notification" at bounding box center [1160, 187] width 25 height 25
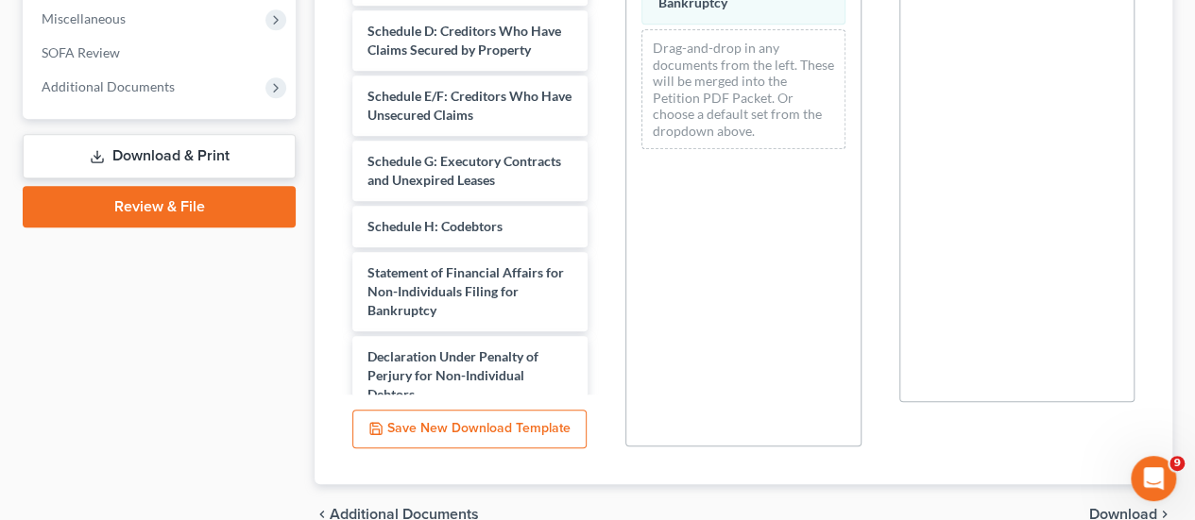
scroll to position [663, 0]
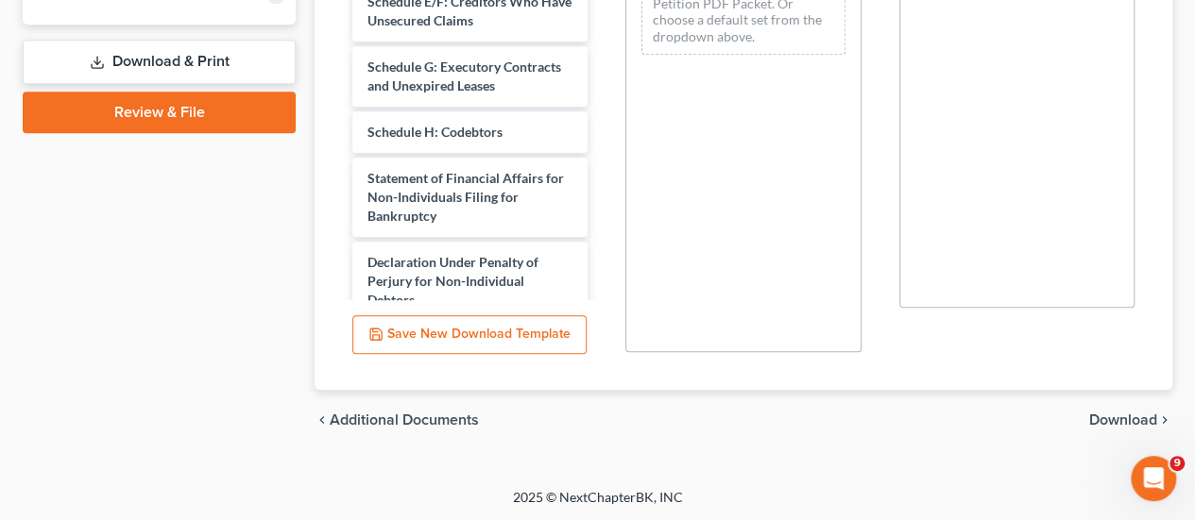
click at [431, 416] on span "Additional Documents" at bounding box center [404, 420] width 149 height 15
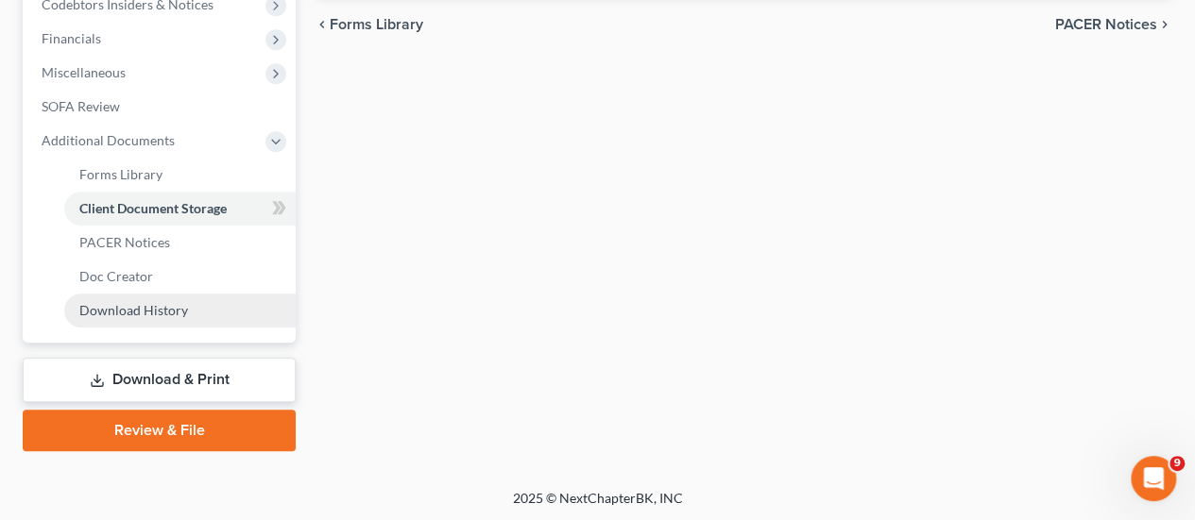
click at [171, 309] on span "Download History" at bounding box center [133, 310] width 109 height 16
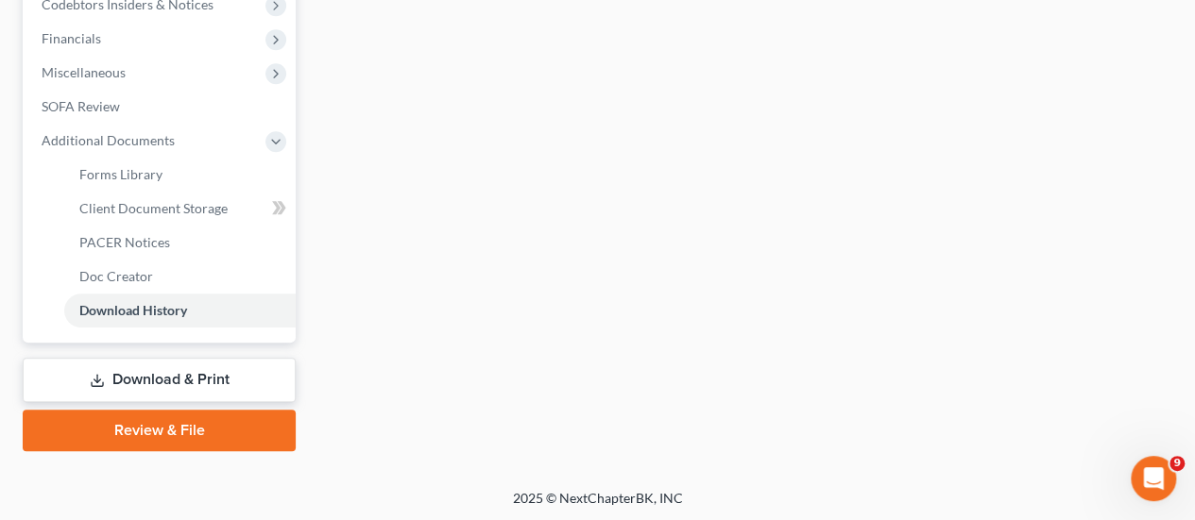
click at [196, 378] on link "Download & Print" at bounding box center [159, 380] width 273 height 44
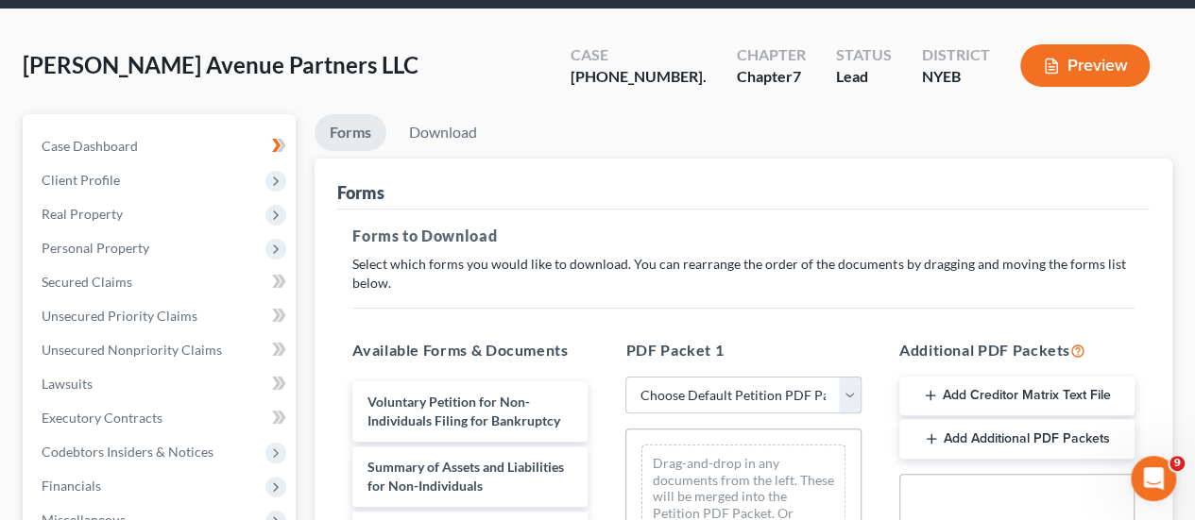
scroll to position [189, 0]
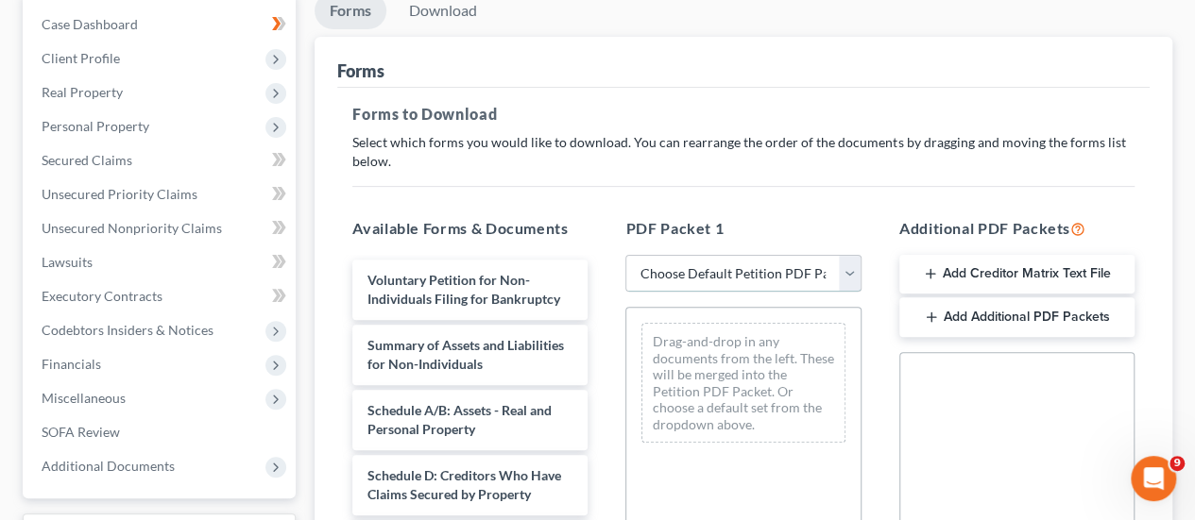
click at [689, 281] on select "Choose Default Petition PDF Packet Complete Bankruptcy Petition (all forms and …" at bounding box center [742, 274] width 235 height 38
select select "2"
click at [625, 255] on select "Choose Default Petition PDF Packet Complete Bankruptcy Petition (all forms and …" at bounding box center [742, 274] width 235 height 38
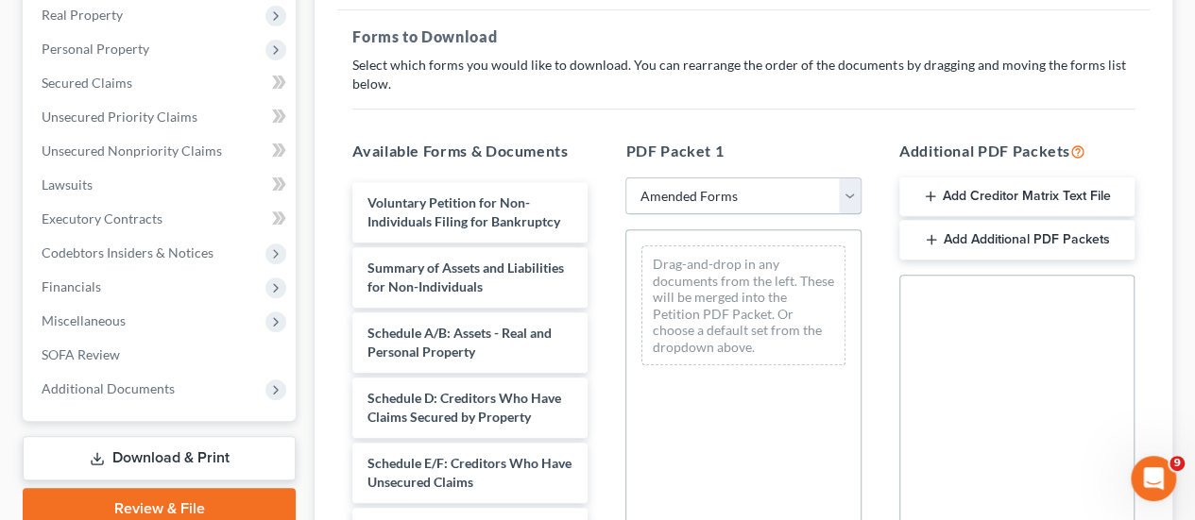
scroll to position [378, 0]
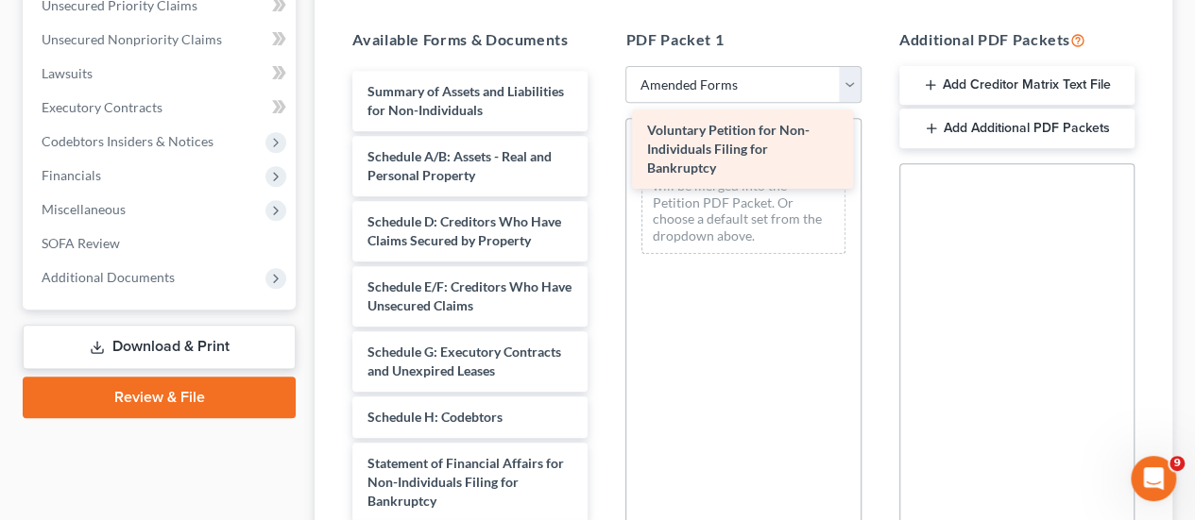
drag, startPoint x: 501, startPoint y: 123, endPoint x: 780, endPoint y: 162, distance: 282.4
click at [603, 162] on div "Voluntary Petition for Non-Individuals Filing for Bankruptcy Voluntary Petition…" at bounding box center [469, 441] width 265 height 740
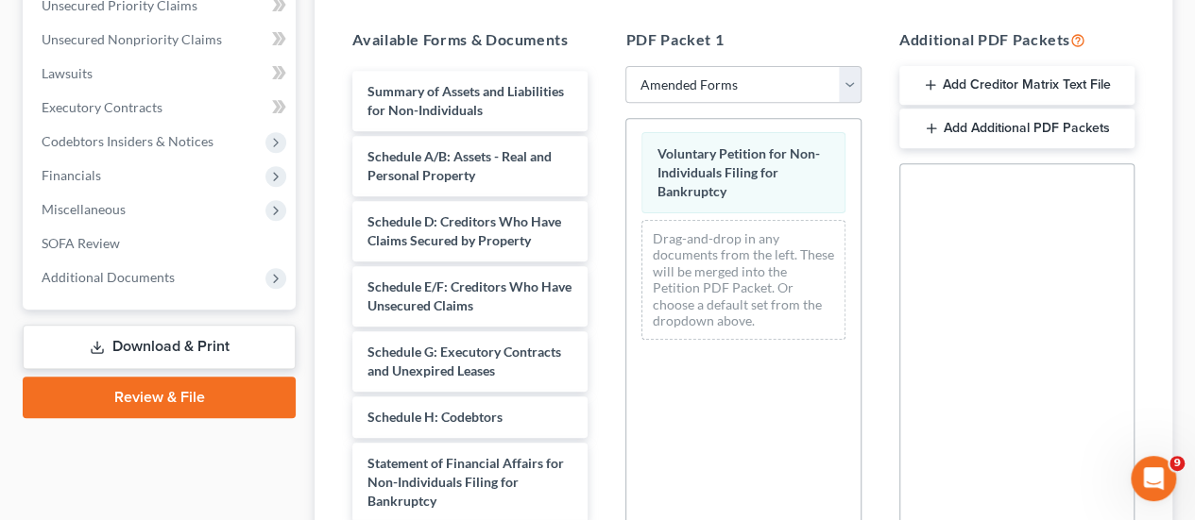
click at [752, 188] on div "Voluntary Petition for Non-Individuals Filing for Bankruptcy Voluntary Petition…" at bounding box center [742, 236] width 233 height 235
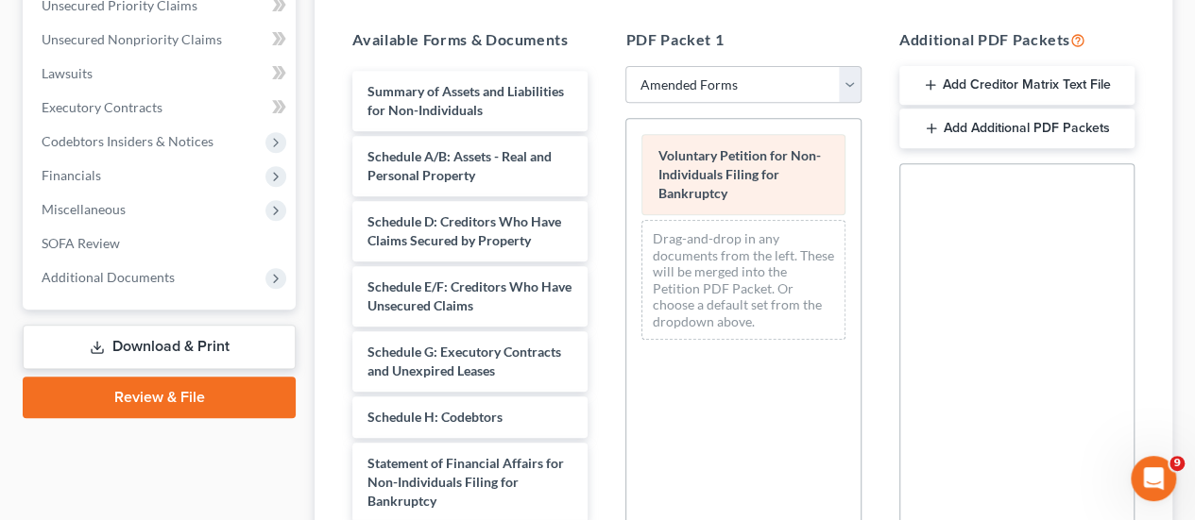
click at [752, 188] on div "Voluntary Petition for Non-Individuals Filing for Bankruptcy" at bounding box center [742, 174] width 203 height 81
click at [775, 173] on div "Voluntary Petition for Non-Individuals Filing for Bankruptcy Drag-and-drop in a…" at bounding box center [742, 237] width 233 height 236
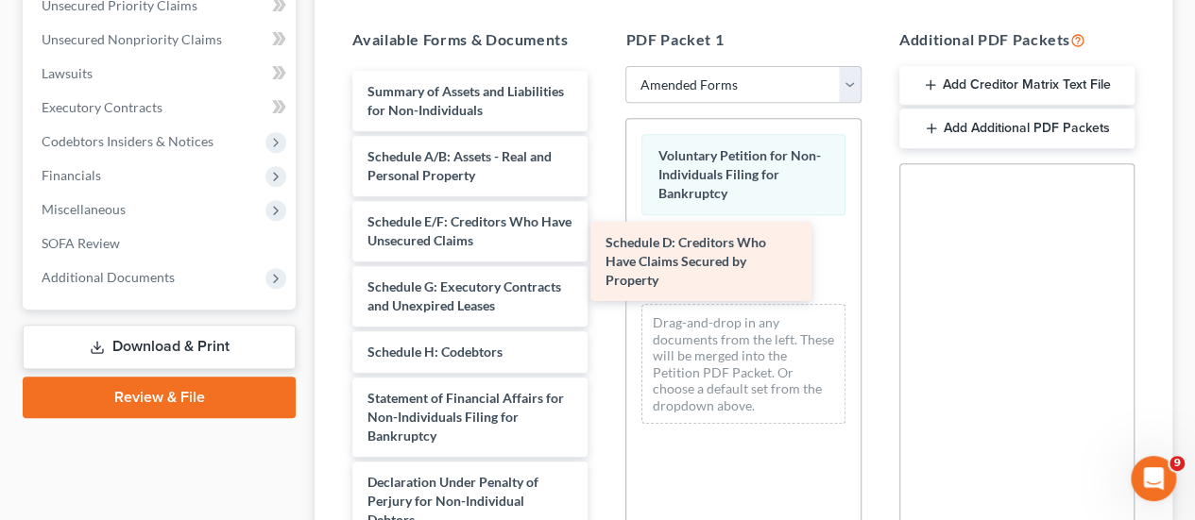
drag, startPoint x: 453, startPoint y: 235, endPoint x: 691, endPoint y: 258, distance: 239.1
click at [603, 258] on div "Schedule D: Creditors Who Have Claims Secured by Property Summary of Assets and…" at bounding box center [469, 408] width 265 height 674
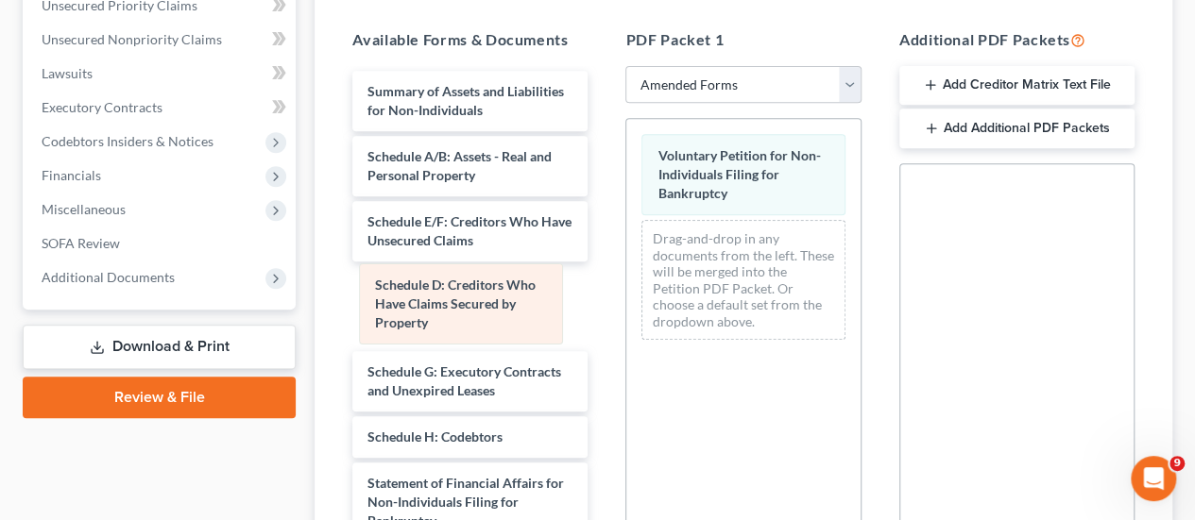
drag, startPoint x: 757, startPoint y: 259, endPoint x: 475, endPoint y: 305, distance: 286.2
click at [626, 305] on div "Schedule D: Creditors Who Have Claims Secured by Property Voluntary Petition fo…" at bounding box center [742, 237] width 233 height 236
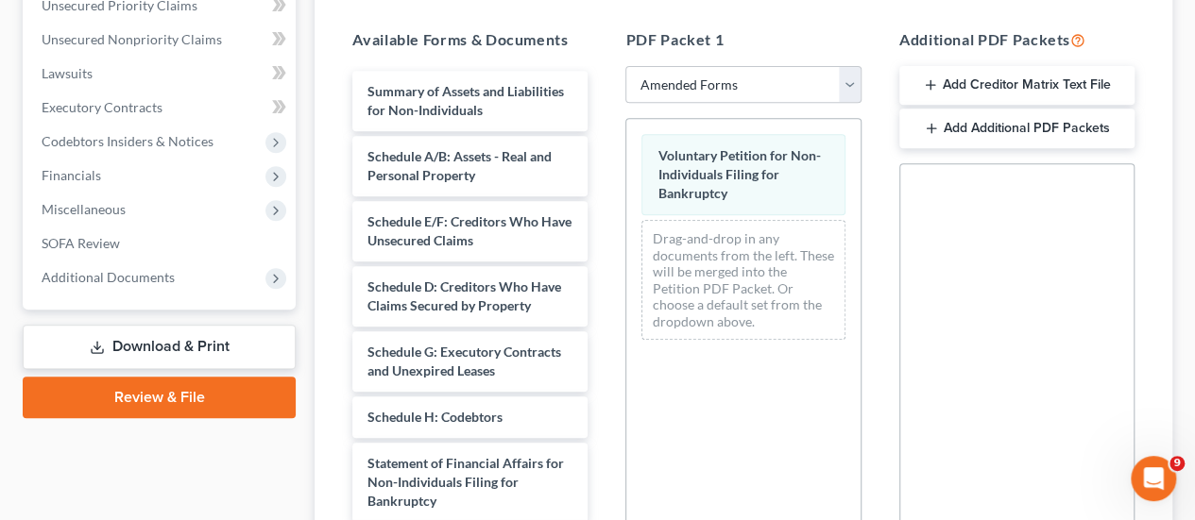
click at [99, 343] on icon at bounding box center [97, 347] width 15 height 15
click at [131, 342] on link "Download & Print" at bounding box center [159, 347] width 273 height 44
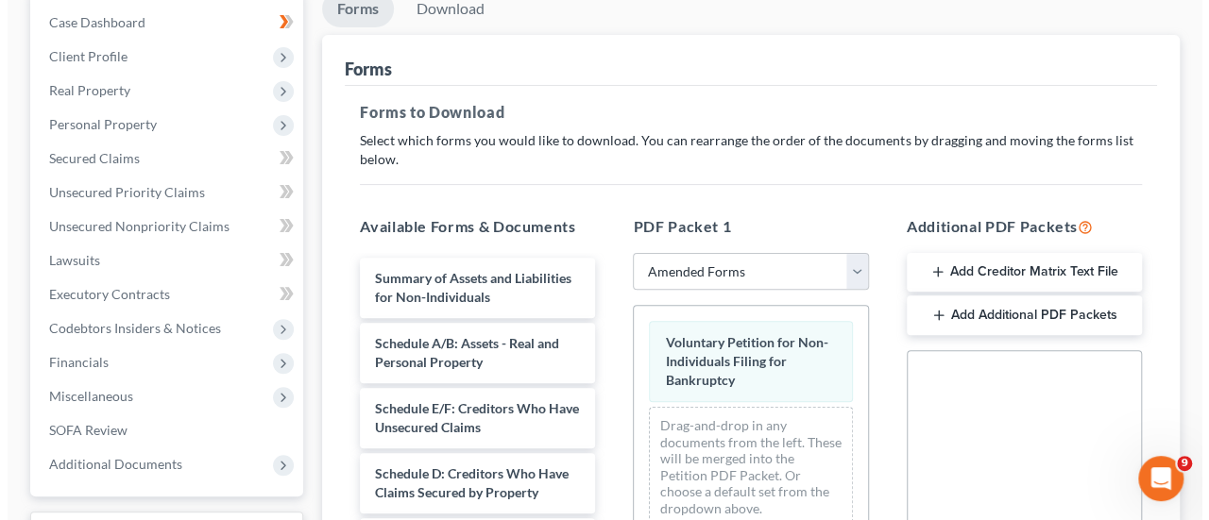
scroll to position [94, 0]
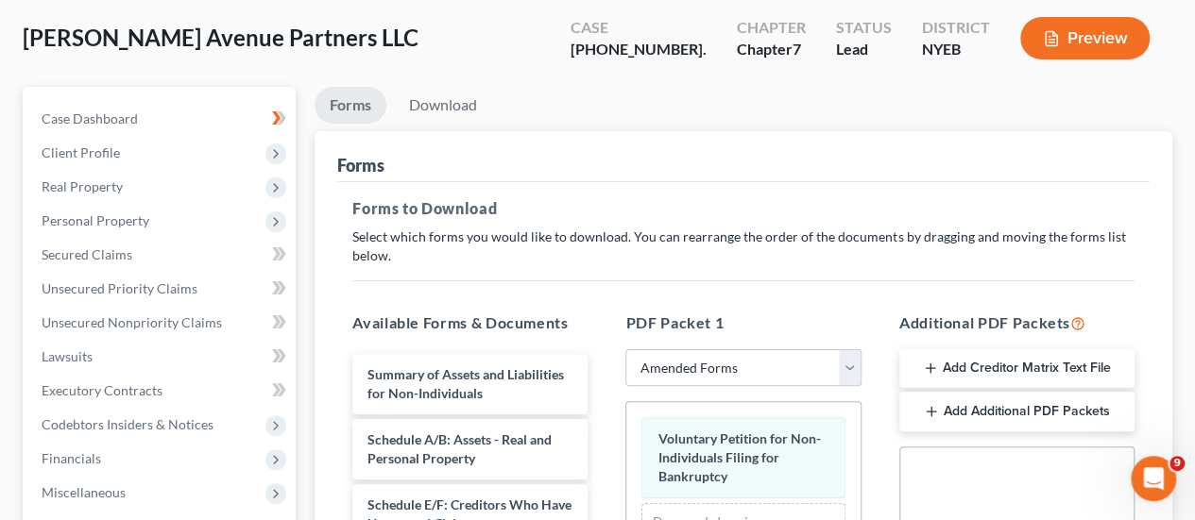
click at [1054, 50] on button "Preview" at bounding box center [1084, 38] width 129 height 43
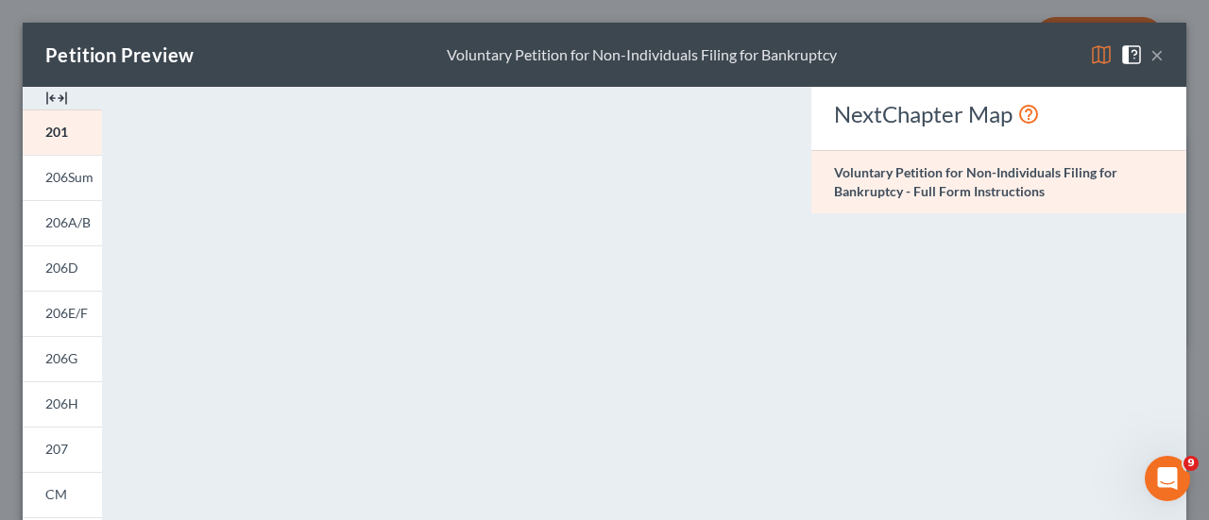
scroll to position [345, 0]
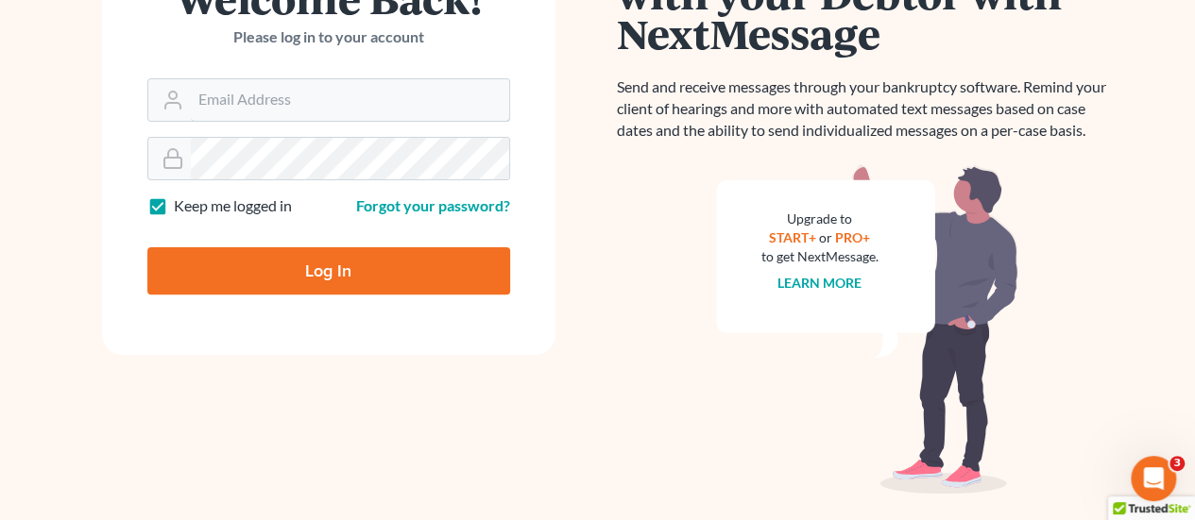
type input "[PERSON_NAME][EMAIL_ADDRESS][DOMAIN_NAME]"
click at [318, 267] on input "Log In" at bounding box center [328, 270] width 363 height 47
type input "Thinking..."
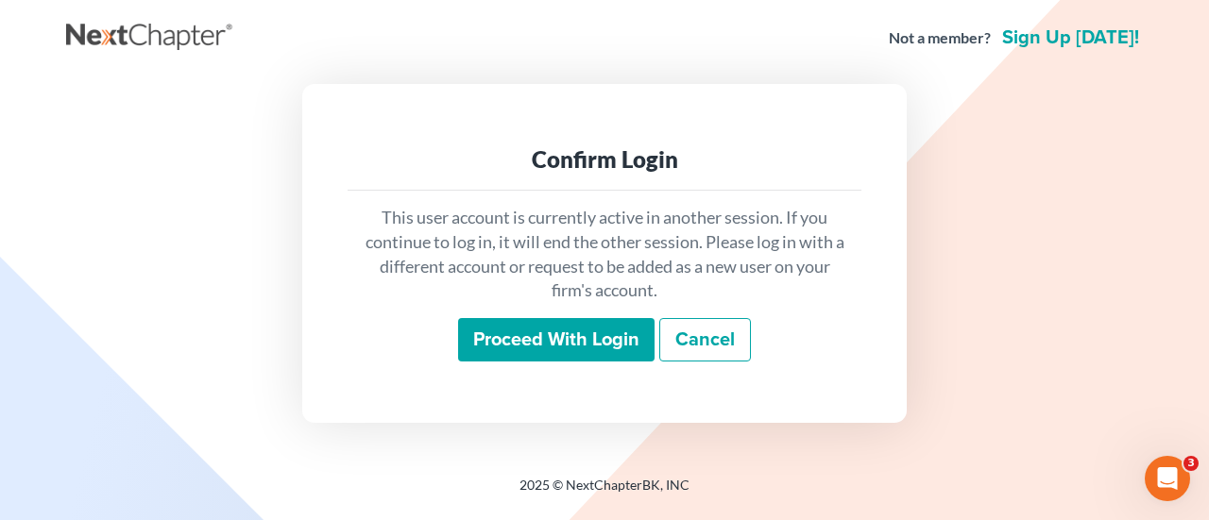
click at [567, 327] on input "Proceed with login" at bounding box center [556, 339] width 196 height 43
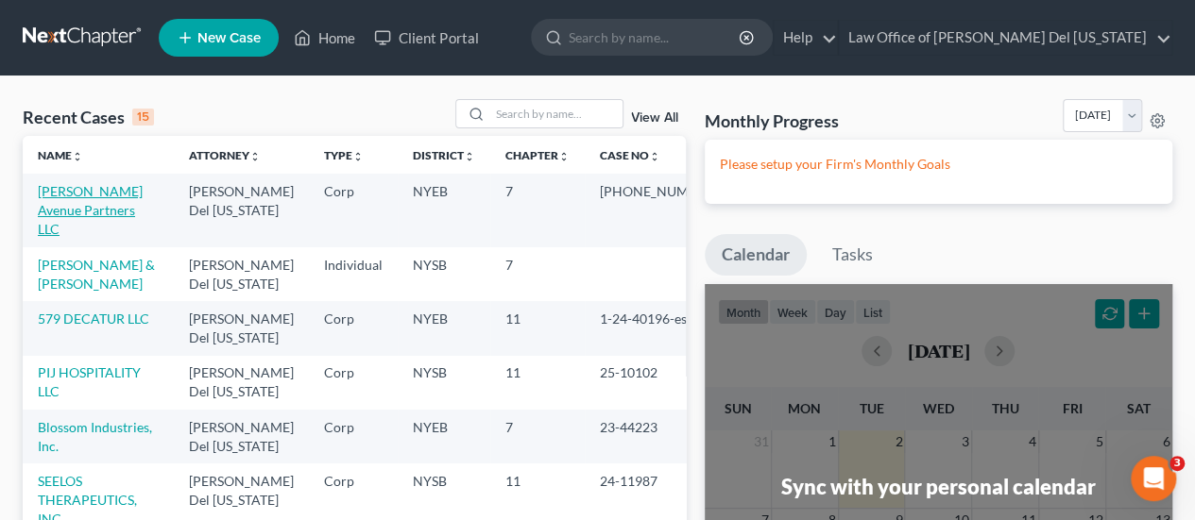
drag, startPoint x: 83, startPoint y: 195, endPoint x: 106, endPoint y: 197, distance: 22.8
click at [83, 195] on link "[PERSON_NAME] Avenue Partners LLC" at bounding box center [90, 210] width 105 height 54
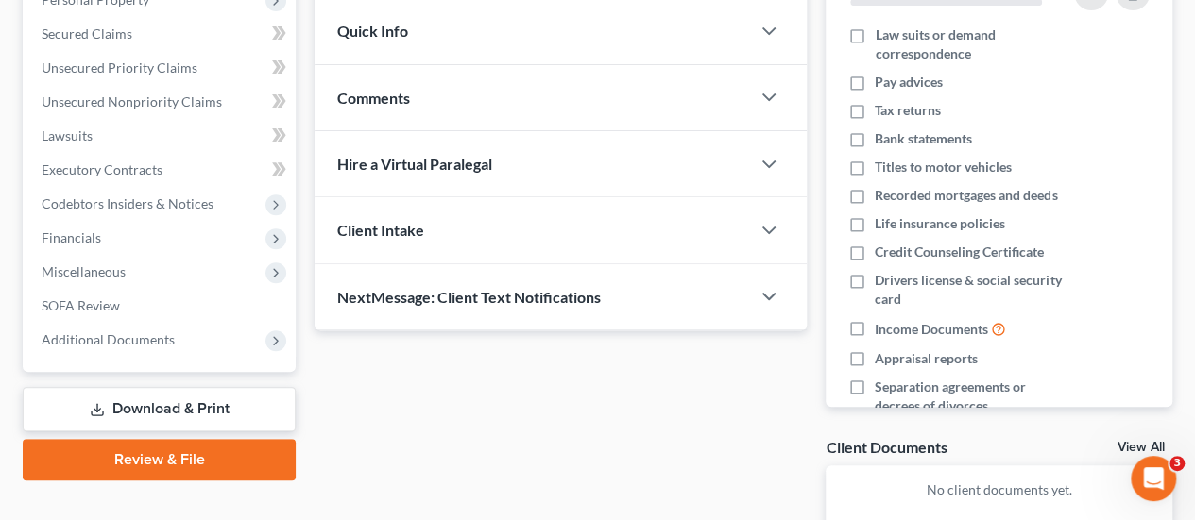
scroll to position [425, 0]
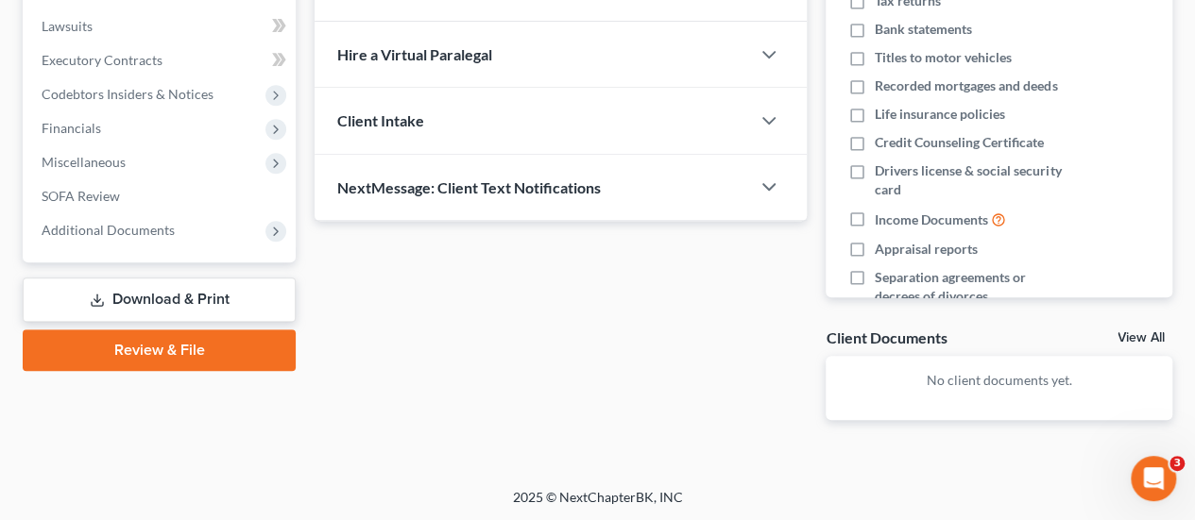
click at [204, 296] on link "Download & Print" at bounding box center [159, 300] width 273 height 44
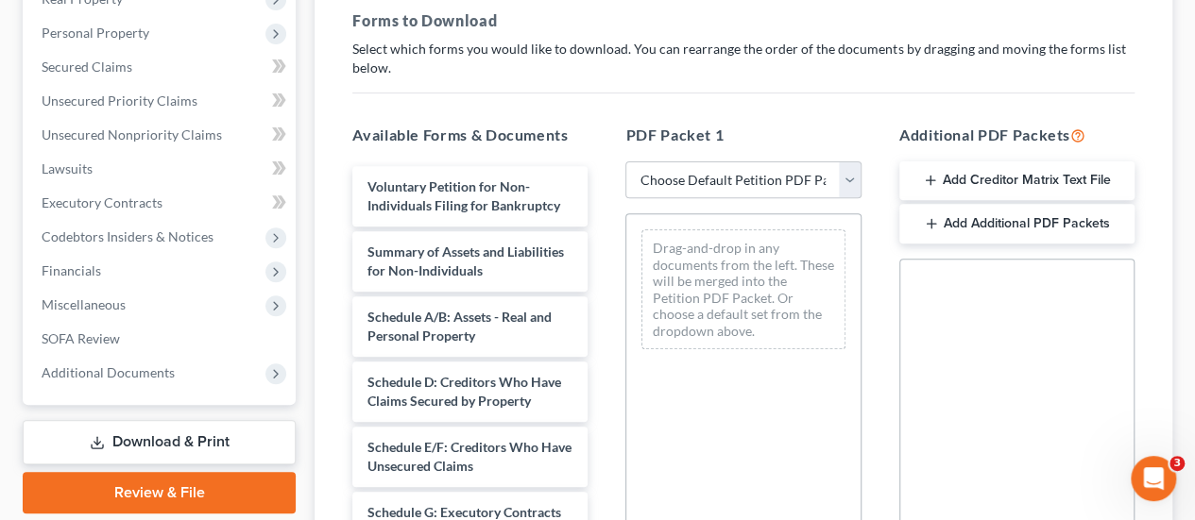
scroll to position [283, 0]
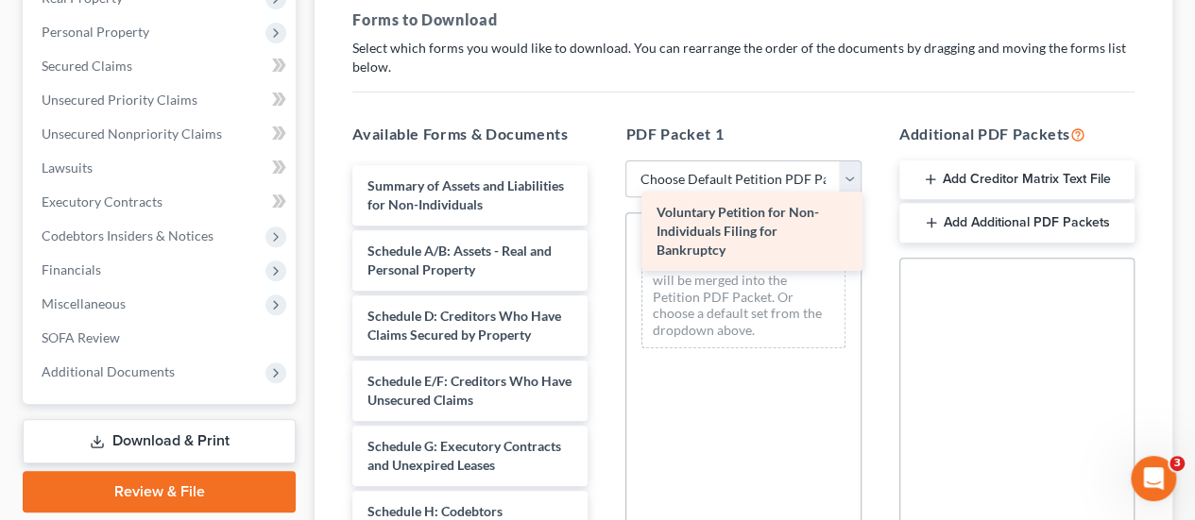
drag, startPoint x: 501, startPoint y: 231, endPoint x: 789, endPoint y: 260, distance: 289.5
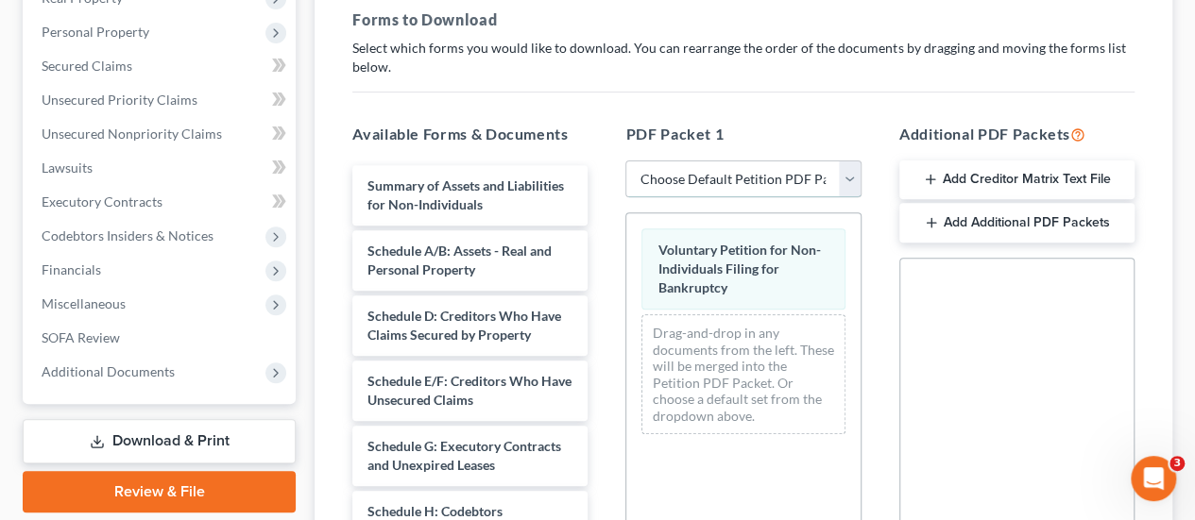
click at [780, 179] on select "Choose Default Petition PDF Packet Complete Bankruptcy Petition (all forms and …" at bounding box center [742, 180] width 235 height 38
select select "2"
click at [625, 161] on select "Choose Default Petition PDF Packet Complete Bankruptcy Petition (all forms and …" at bounding box center [742, 180] width 235 height 38
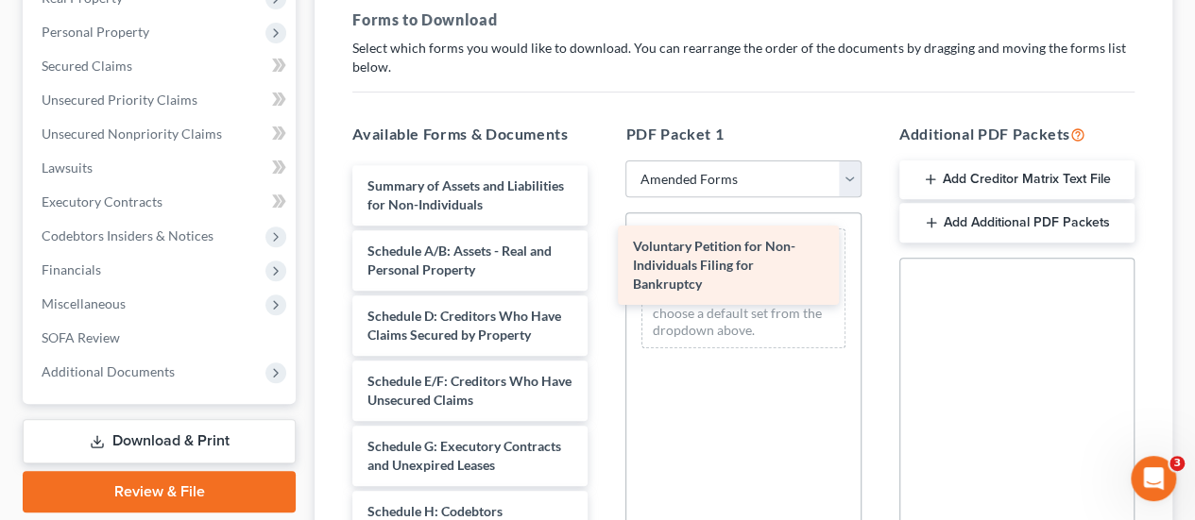
drag, startPoint x: 541, startPoint y: 199, endPoint x: 807, endPoint y: 262, distance: 272.6
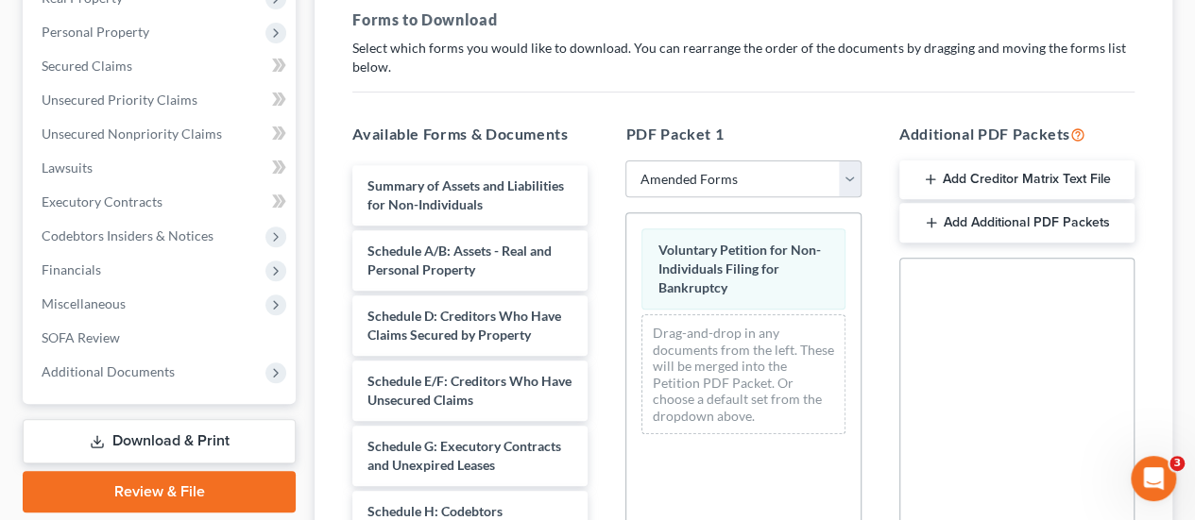
click at [162, 439] on link "Download & Print" at bounding box center [159, 441] width 273 height 44
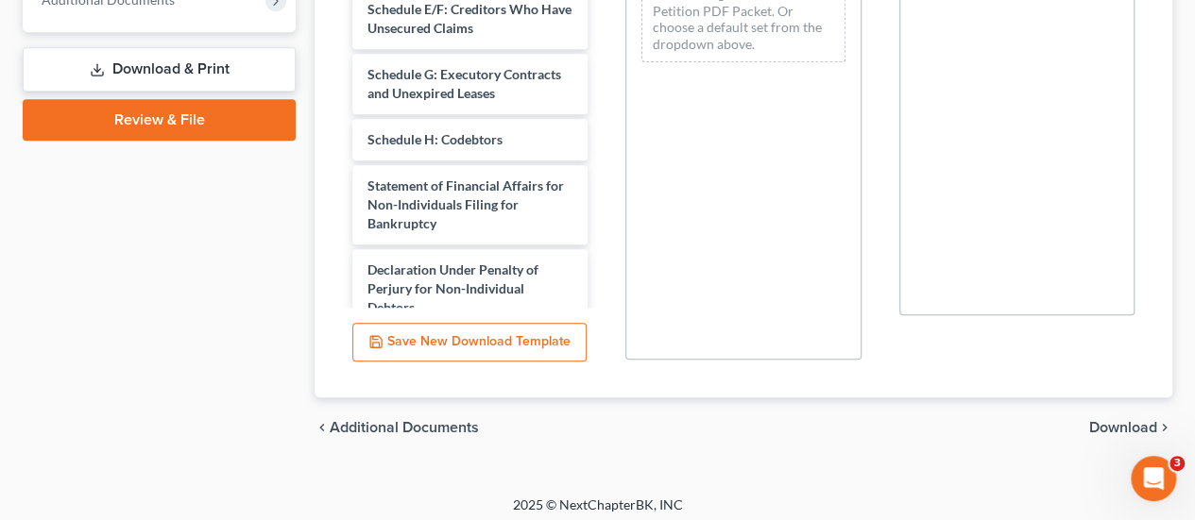
scroll to position [663, 0]
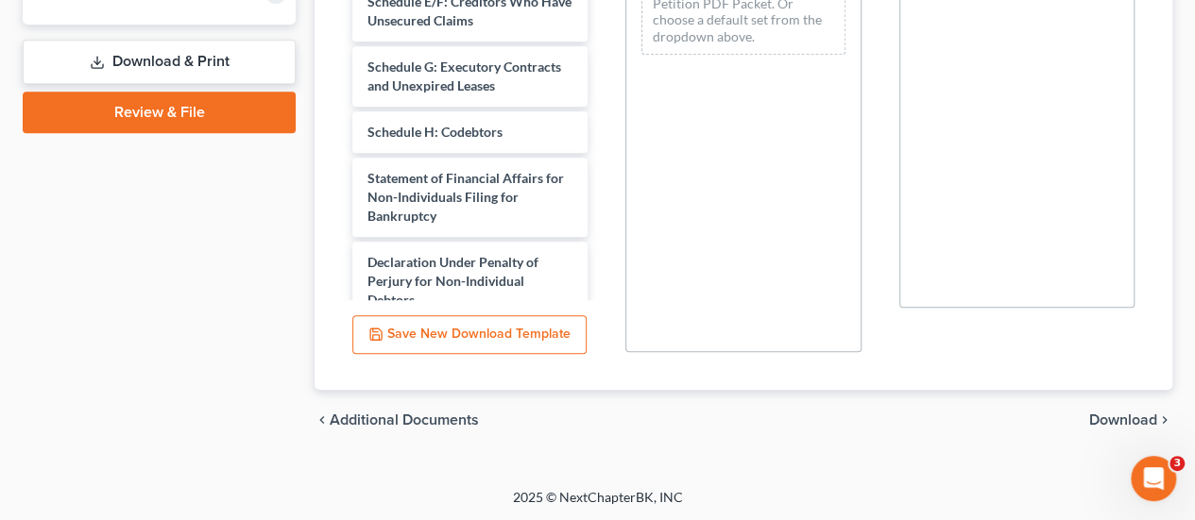
click at [1135, 414] on span "Download" at bounding box center [1123, 420] width 68 height 15
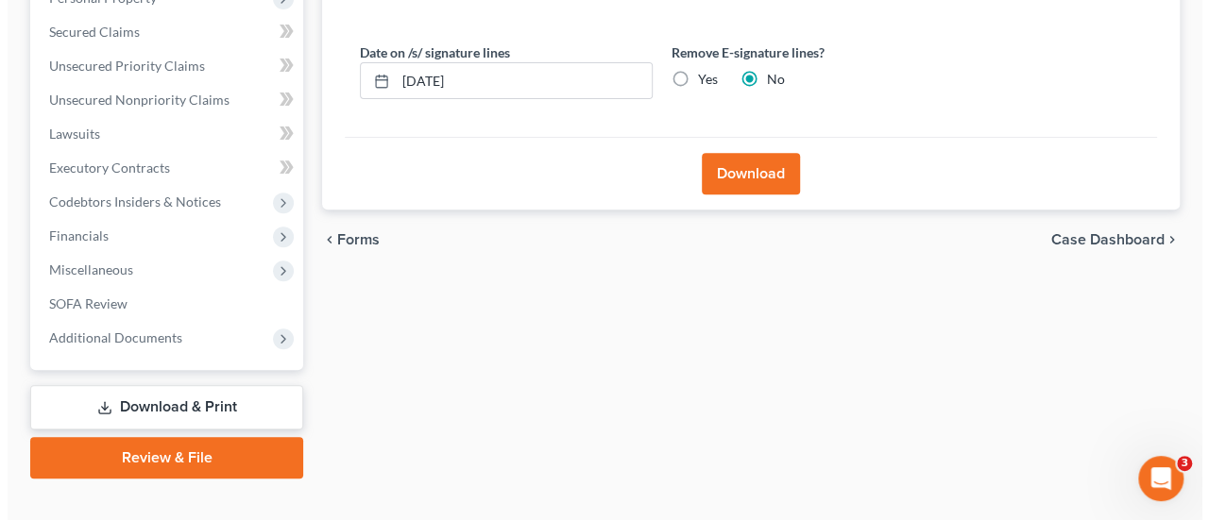
scroll to position [61, 0]
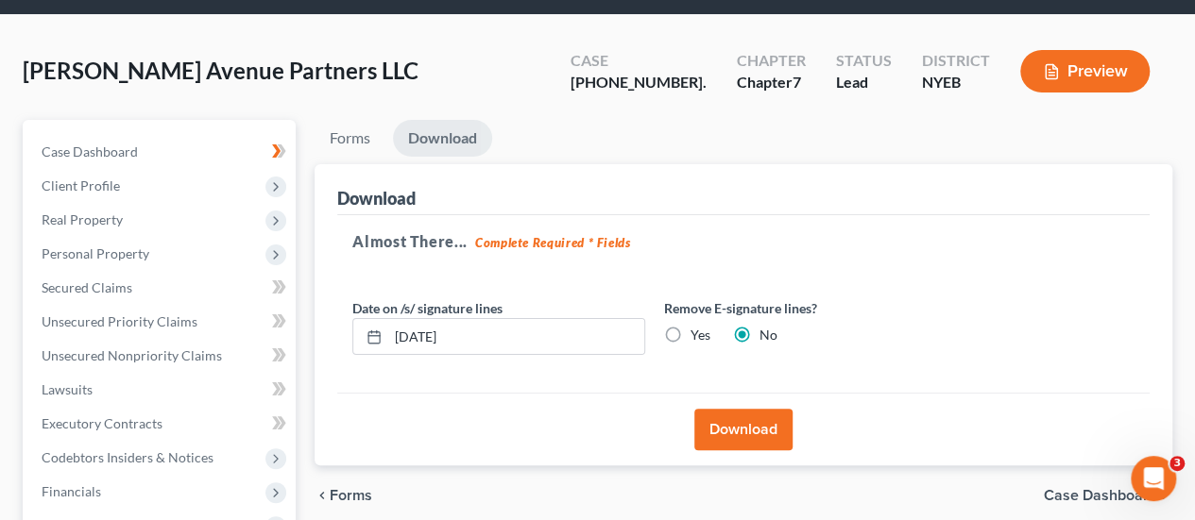
click at [690, 330] on label "Yes" at bounding box center [700, 335] width 20 height 19
click at [698, 330] on input "Yes" at bounding box center [704, 332] width 12 height 12
radio input "true"
radio input "false"
click at [744, 428] on button "Download" at bounding box center [743, 430] width 98 height 42
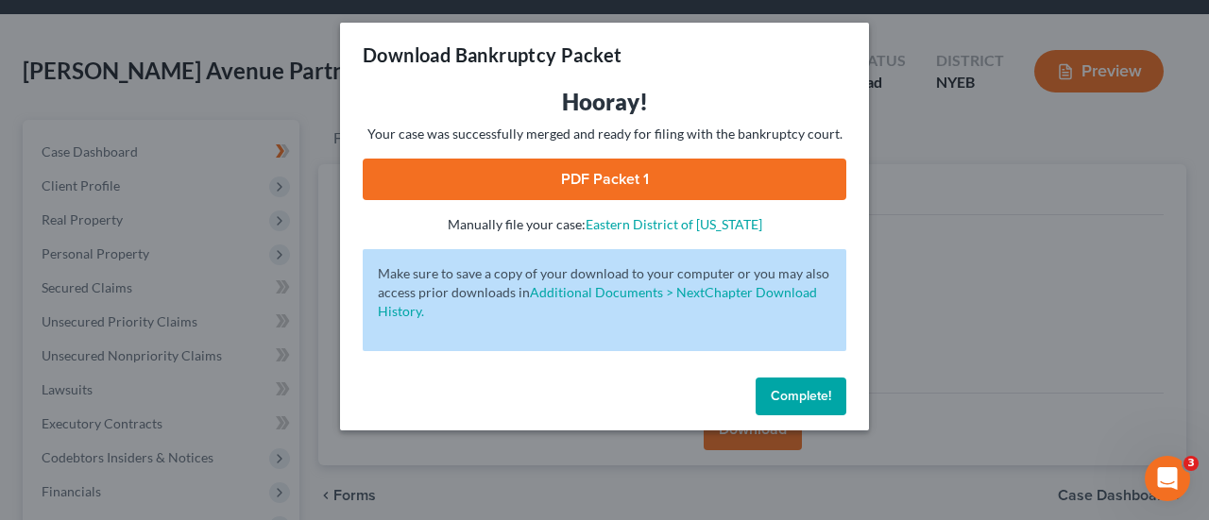
click at [670, 186] on link "PDF Packet 1" at bounding box center [605, 180] width 484 height 42
